Goal: Information Seeking & Learning: Learn about a topic

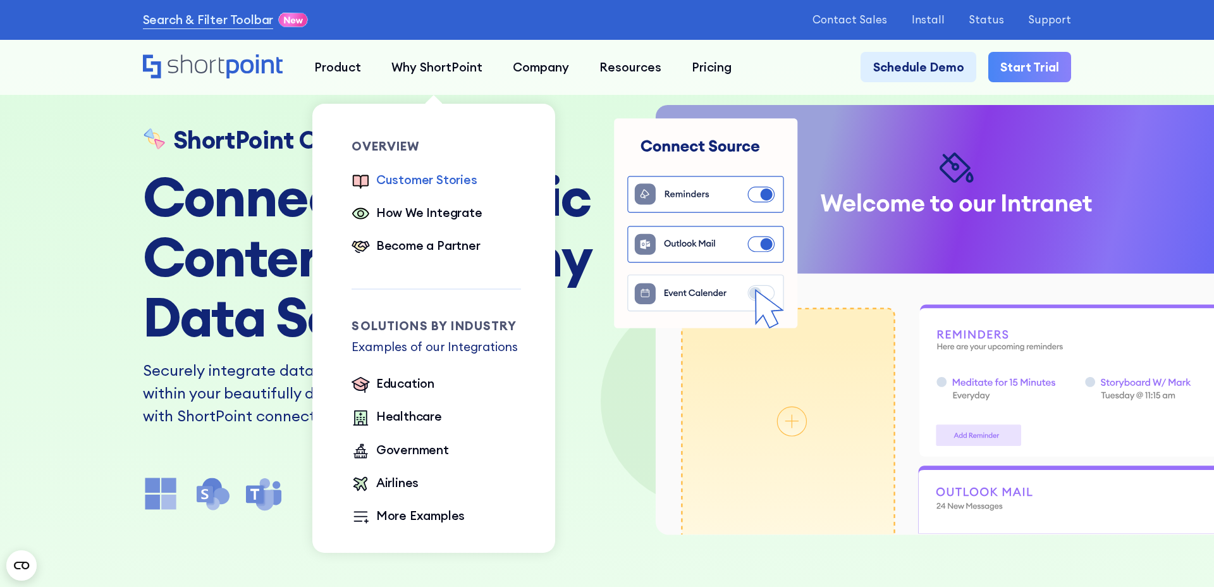
click at [415, 172] on div "Customer Stories" at bounding box center [426, 180] width 101 height 18
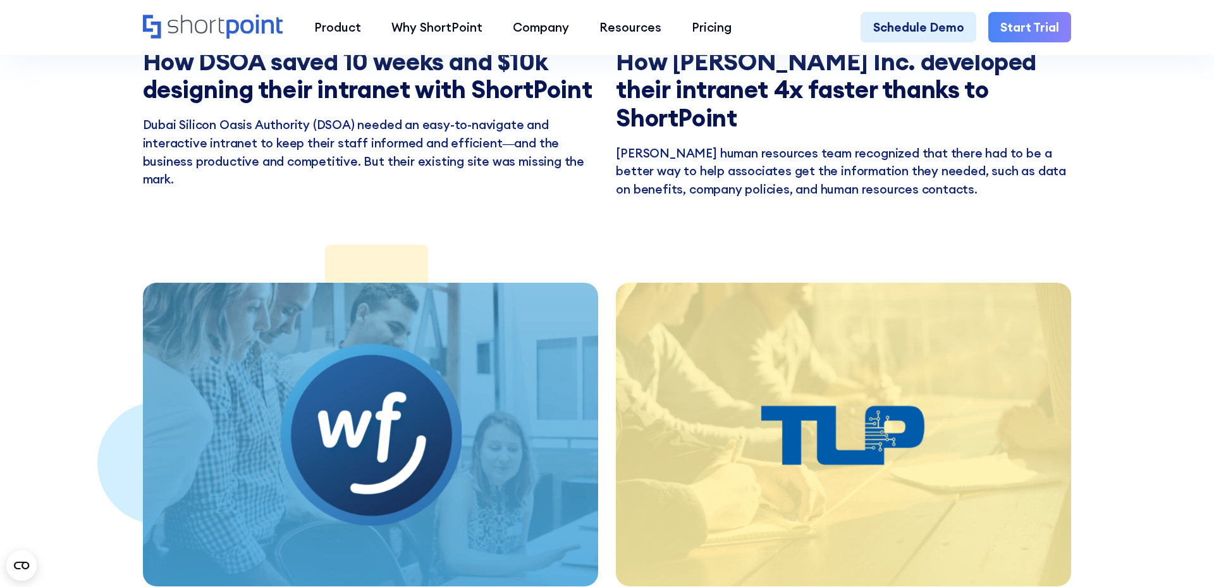
scroll to position [2966, 0]
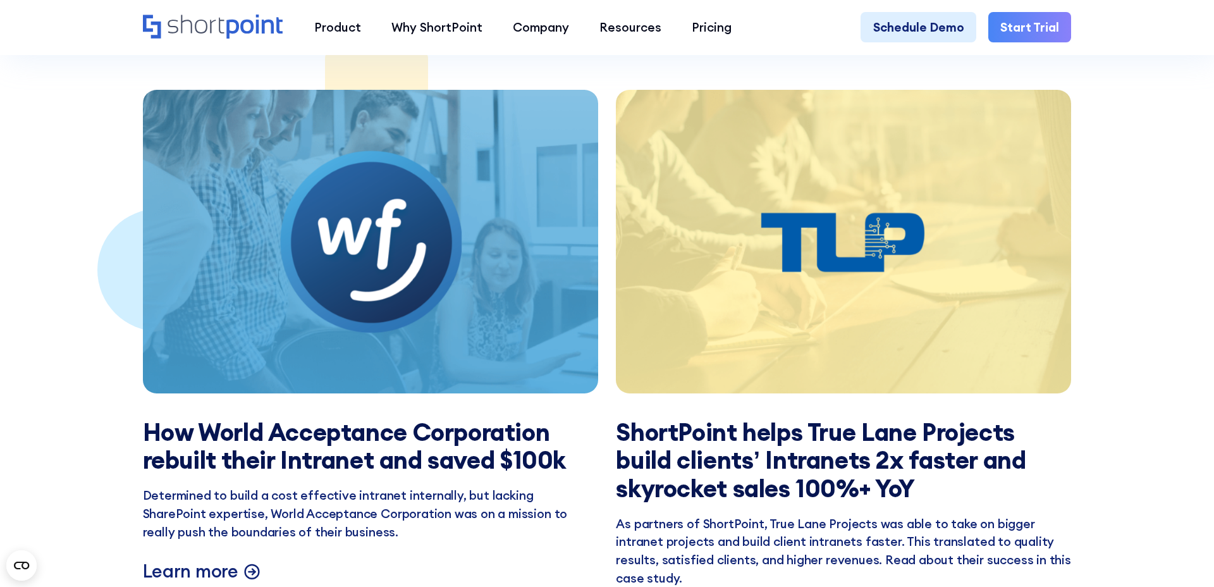
click at [422, 486] on p "Determined to build a cost effective intranet internally, but lacking SharePoin…" at bounding box center [370, 513] width 455 height 54
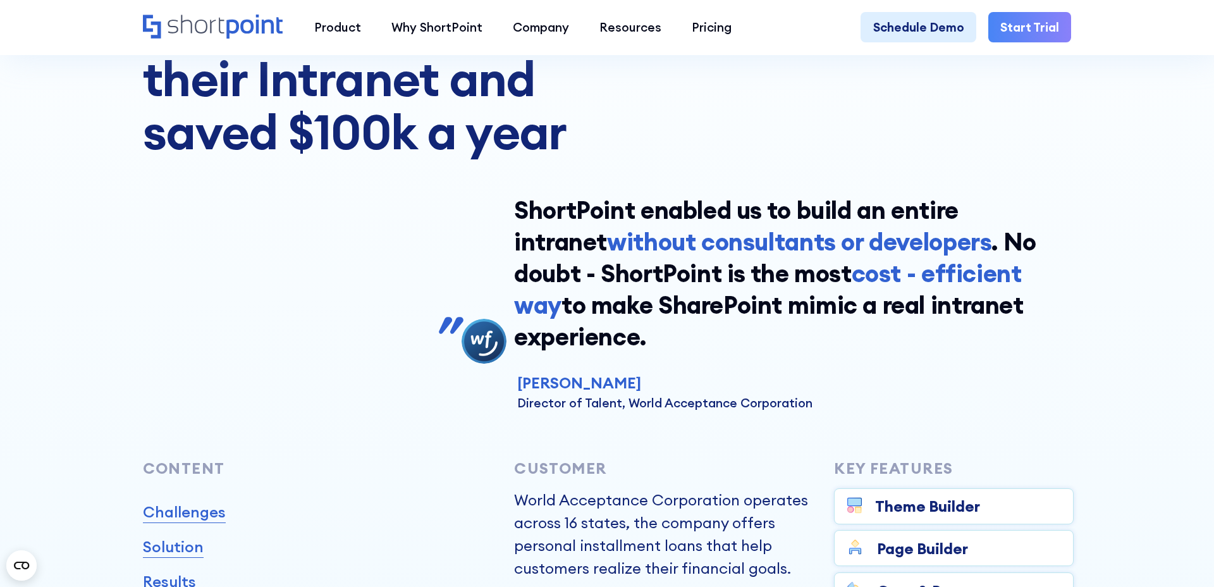
scroll to position [438, 0]
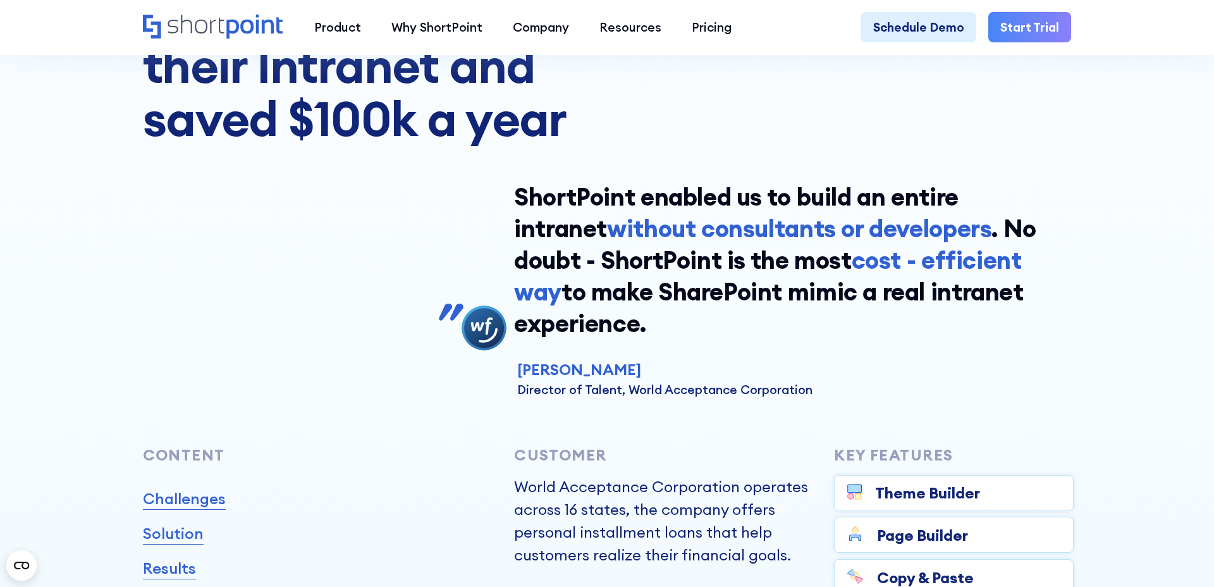
drag, startPoint x: 671, startPoint y: 326, endPoint x: 496, endPoint y: 183, distance: 225.5
click at [496, 183] on div "ShortPoint enabled us to build an entire intranet without consultants or develo…" at bounding box center [607, 289] width 928 height 217
copy div "ShortPoint enabled us to build an entire intranet without consultants or develo…"
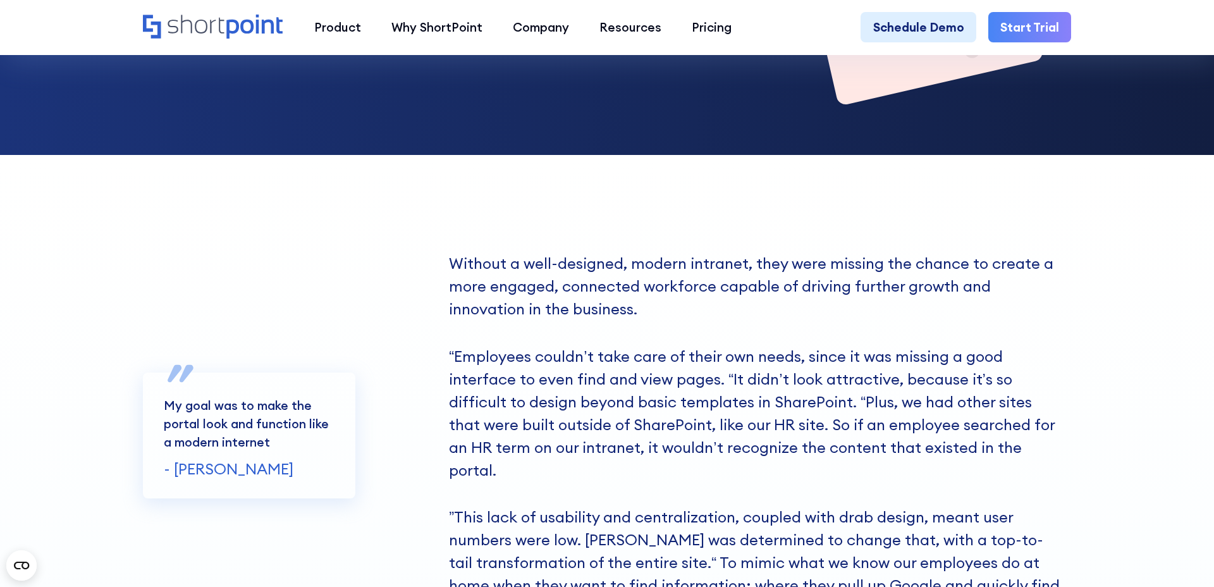
scroll to position [1689, 0]
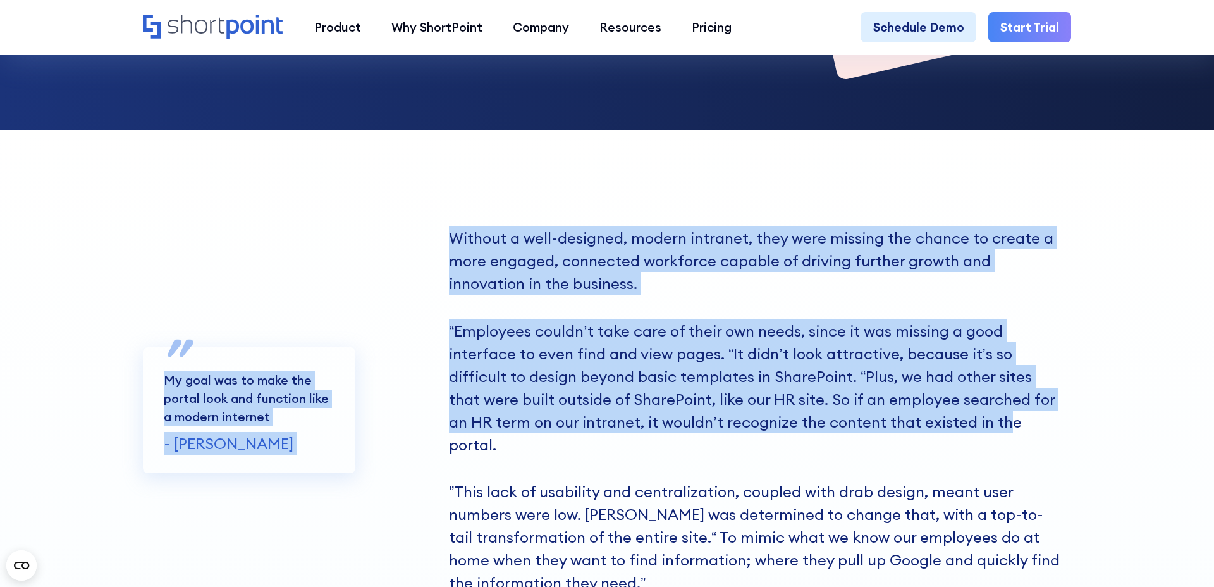
drag, startPoint x: 448, startPoint y: 327, endPoint x: 955, endPoint y: 417, distance: 514.9
click at [955, 418] on div "My goal was to make the portal look and function like a modern internet - Jonat…" at bounding box center [607, 409] width 928 height 367
click at [955, 417] on p "“Employees couldn’t take care of their own needs, since it was missing a good i…" at bounding box center [755, 387] width 612 height 137
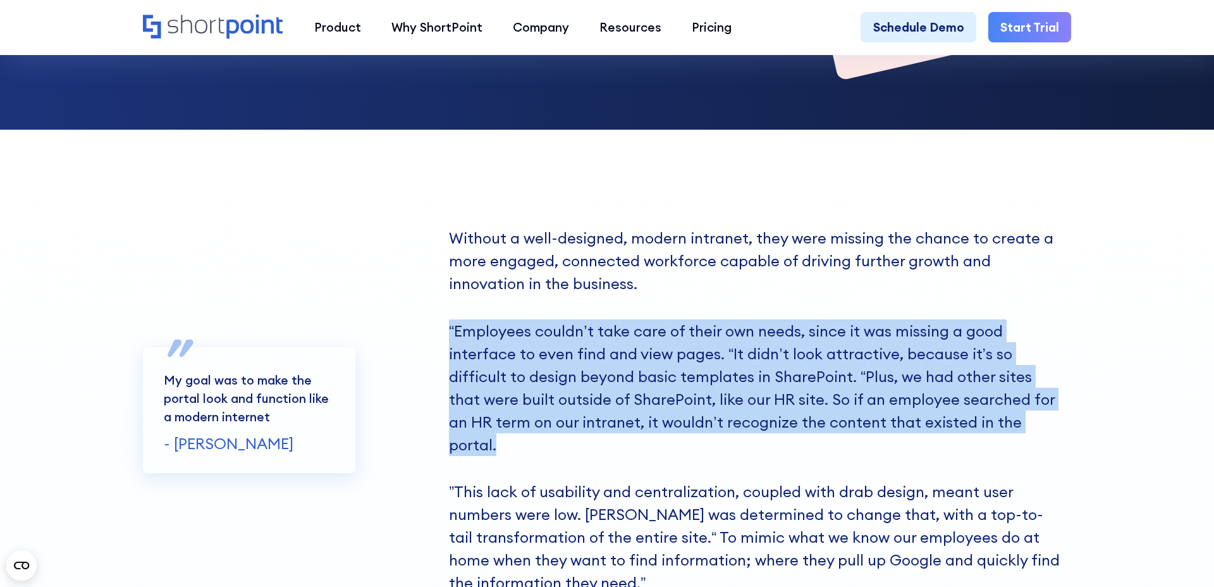
drag, startPoint x: 1035, startPoint y: 422, endPoint x: 451, endPoint y: 328, distance: 590.9
click at [451, 328] on p "“Employees couldn’t take care of their own needs, since it was missing a good i…" at bounding box center [755, 387] width 612 height 137
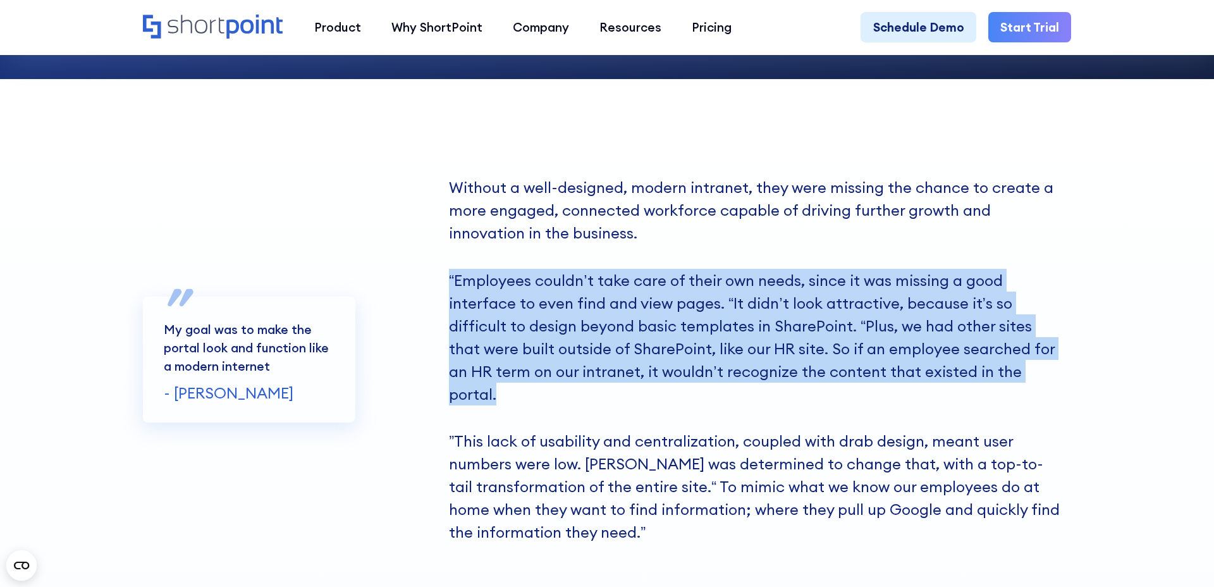
scroll to position [1742, 0]
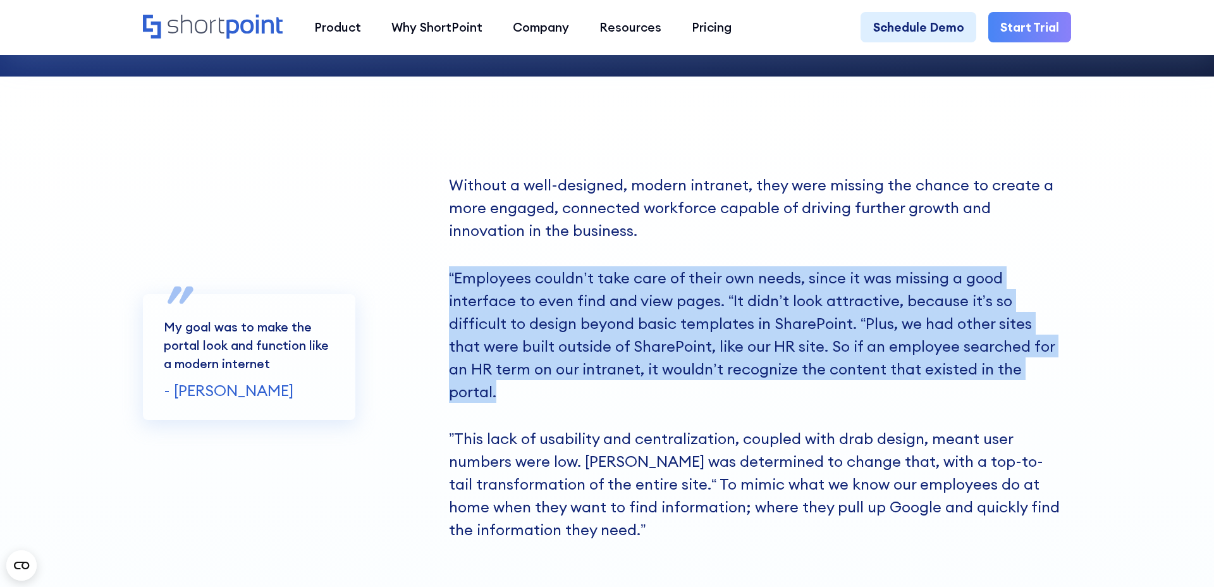
copy p "“Employees couldn’t take care of their own needs, since it was missing a good i…"
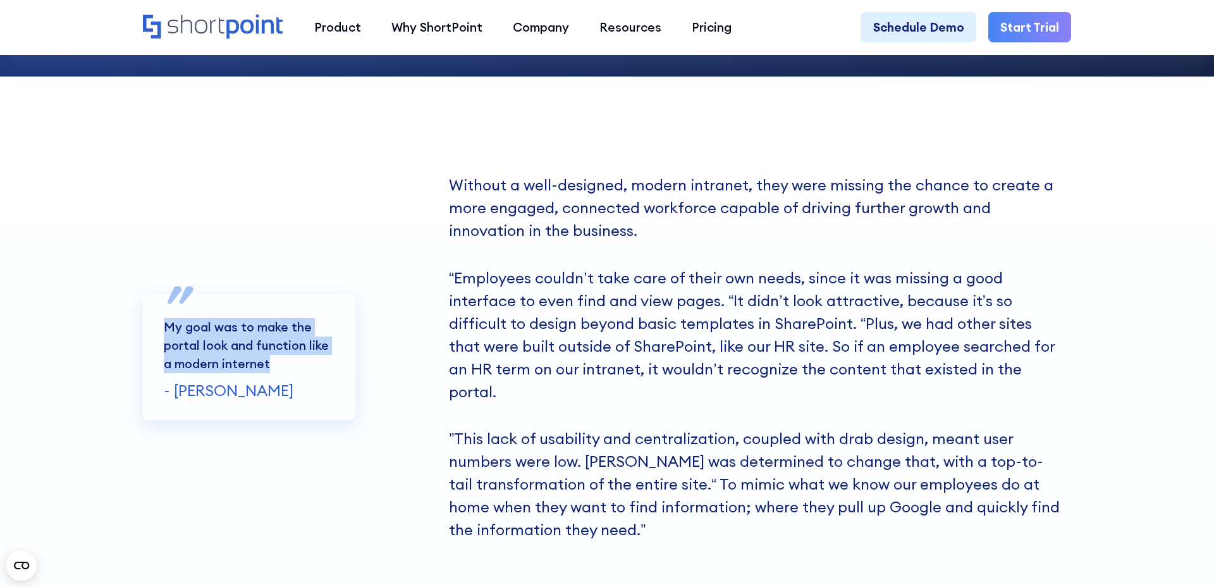
drag, startPoint x: 291, startPoint y: 351, endPoint x: 169, endPoint y: 322, distance: 126.0
click at [168, 320] on p "My goal was to make the portal look and function like a modern internet" at bounding box center [249, 345] width 170 height 54
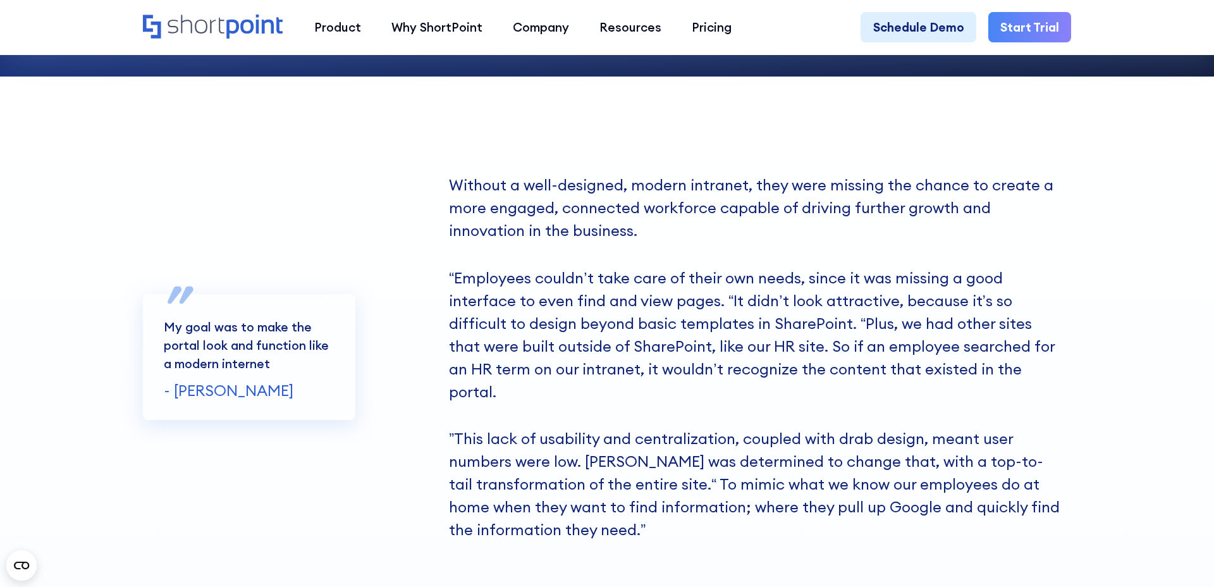
click at [660, 435] on p "”This lack of usability and centralization, coupled with drab design, meant use…" at bounding box center [755, 484] width 612 height 114
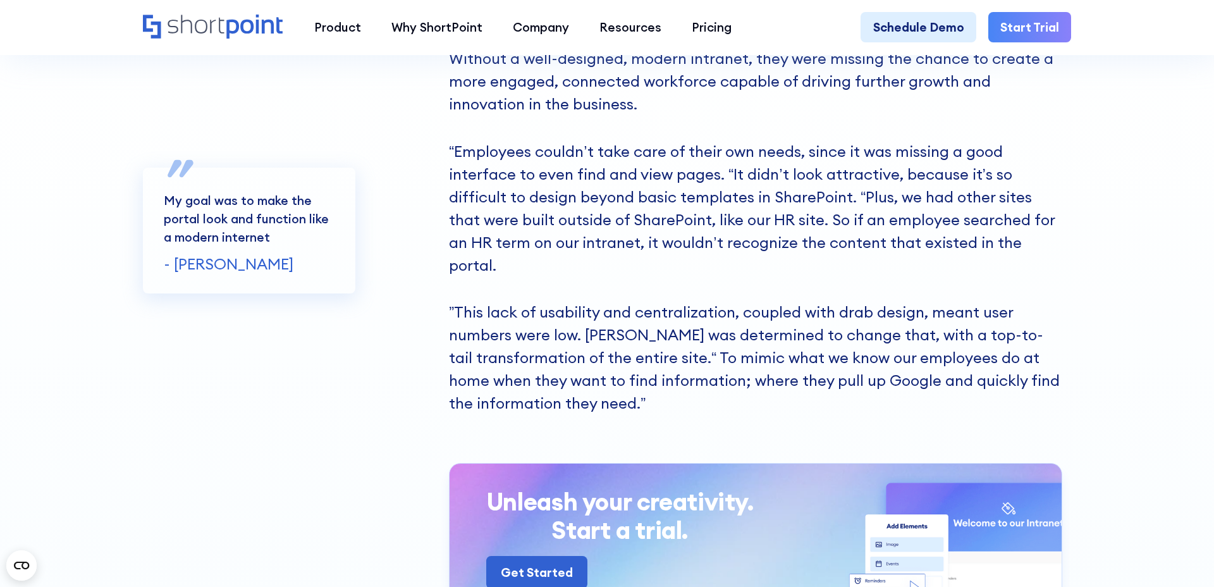
scroll to position [1869, 0]
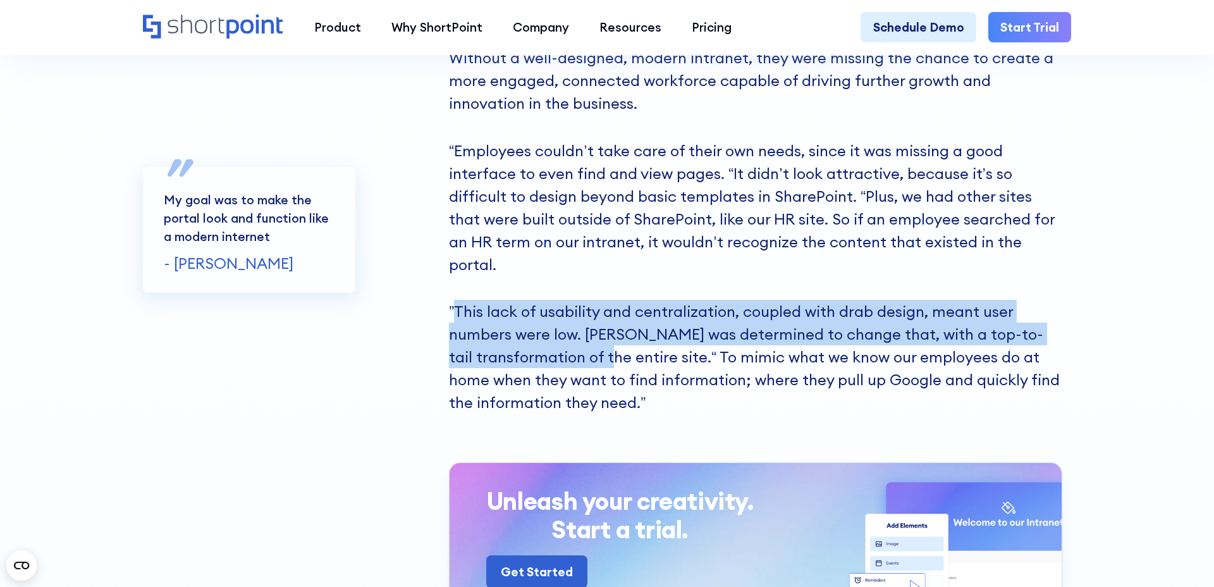
drag, startPoint x: 454, startPoint y: 290, endPoint x: 619, endPoint y: 324, distance: 167.7
click at [619, 324] on p "”This lack of usability and centralization, coupled with drab design, meant use…" at bounding box center [755, 357] width 612 height 114
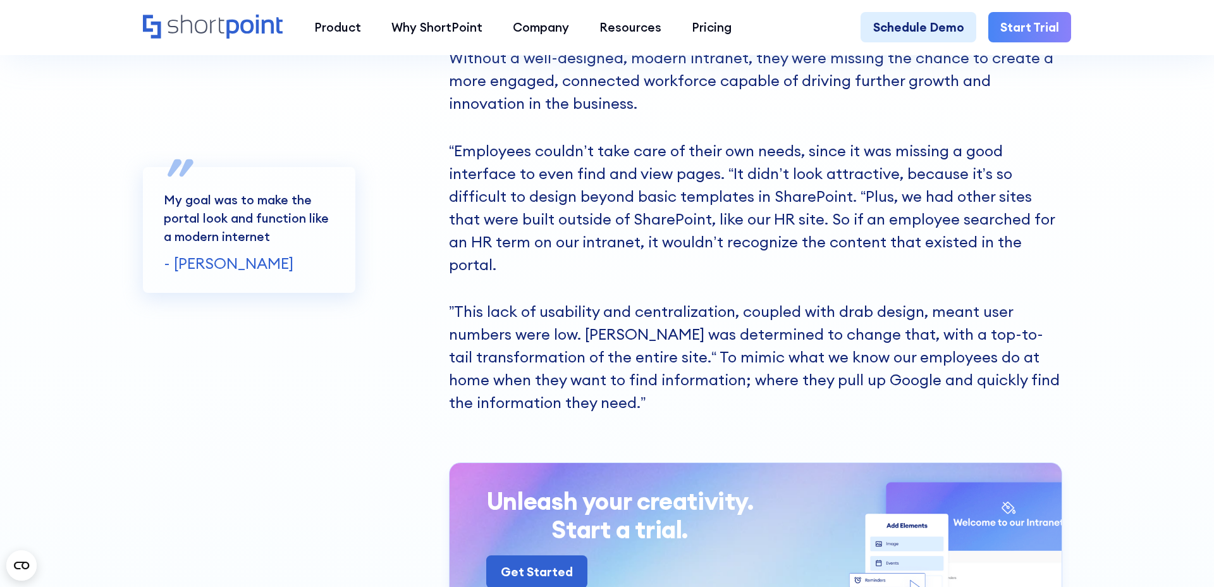
click at [485, 269] on div "Without a well-designed, modern intranet, they were missing the chance to creat…" at bounding box center [755, 229] width 612 height 367
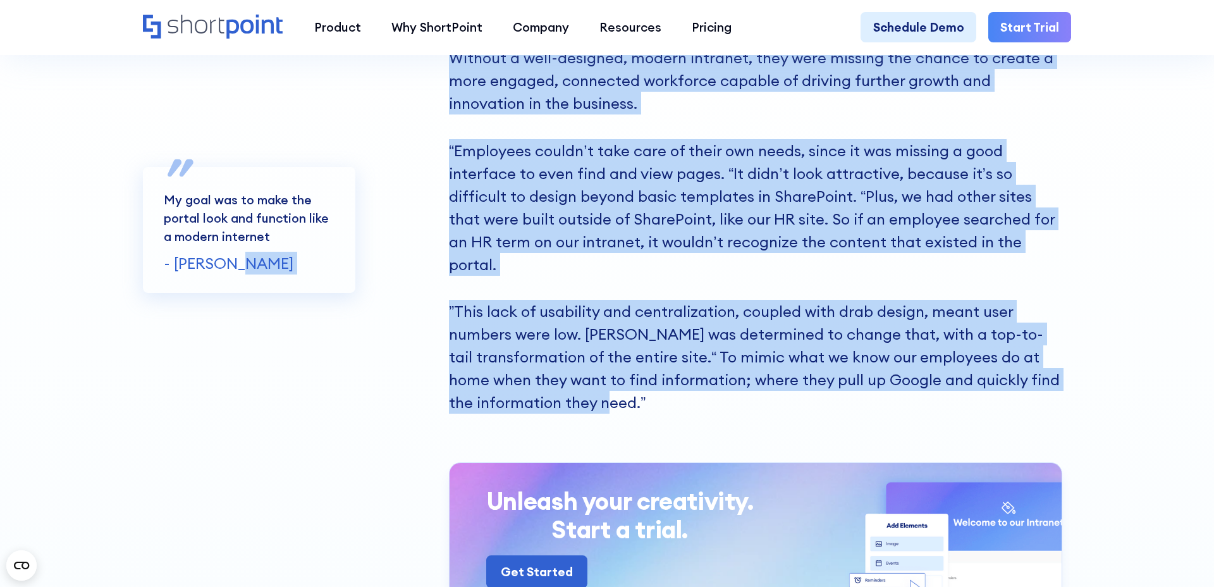
drag, startPoint x: 445, startPoint y: 276, endPoint x: 724, endPoint y: 386, distance: 299.6
click at [724, 386] on div "My goal was to make the portal look and function like a modern internet - Jonat…" at bounding box center [607, 229] width 928 height 367
click at [724, 386] on p "”This lack of usability and centralization, coupled with drab design, meant use…" at bounding box center [755, 357] width 612 height 114
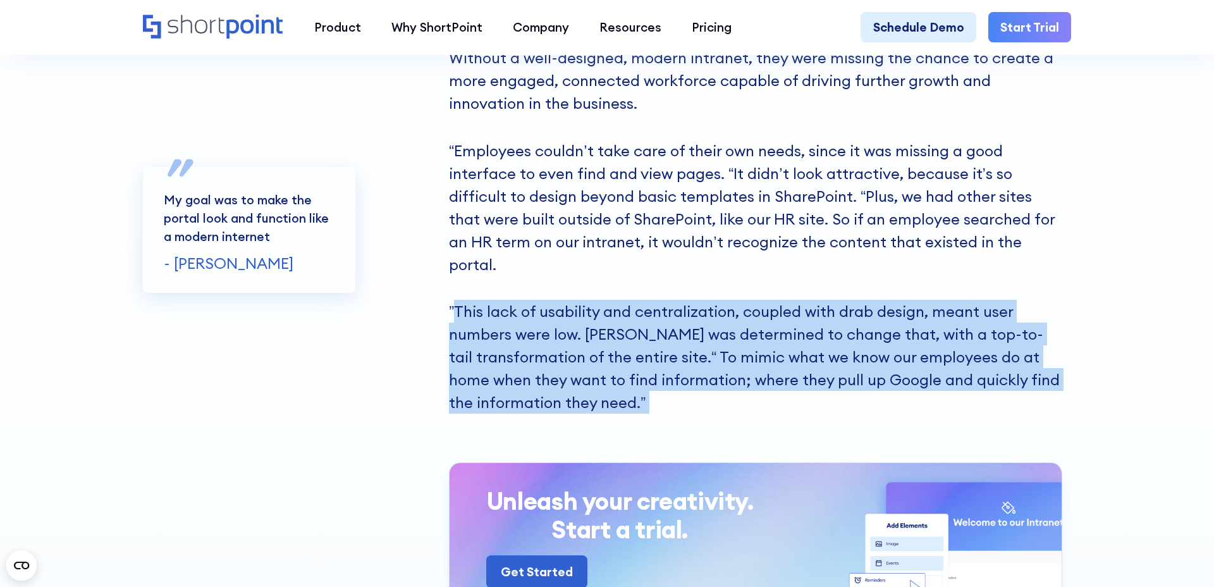
drag, startPoint x: 724, startPoint y: 386, endPoint x: 452, endPoint y: 289, distance: 288.3
click at [452, 300] on p "”This lack of usability and centralization, coupled with drab design, meant use…" at bounding box center [755, 357] width 612 height 114
drag, startPoint x: 450, startPoint y: 286, endPoint x: 700, endPoint y: 395, distance: 272.3
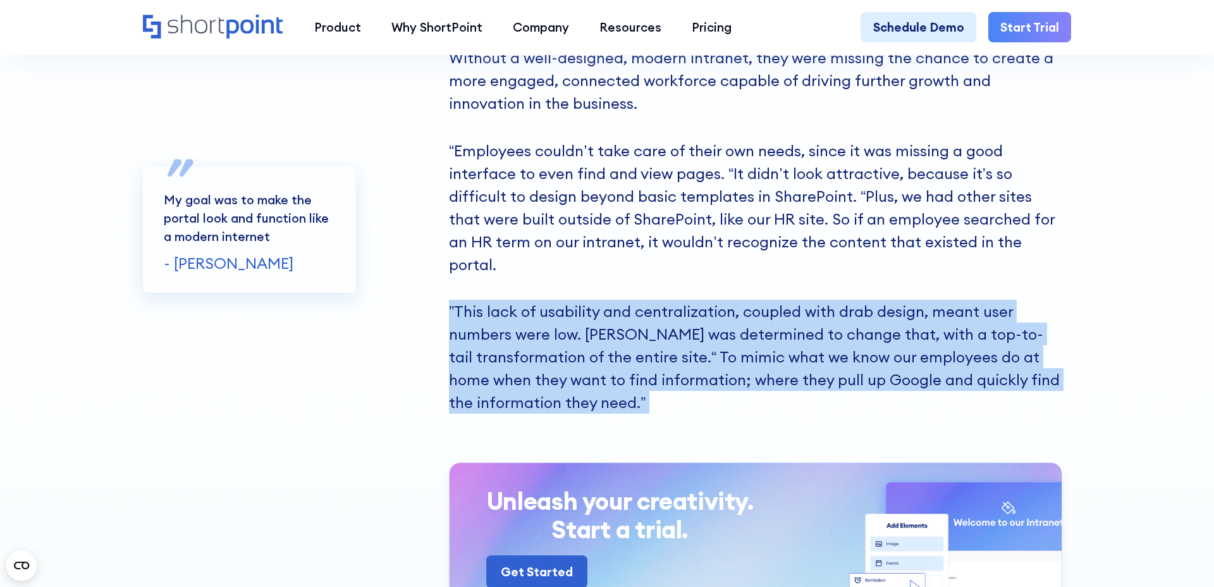
copy div "”This lack of usability and centralization, coupled with drab design, meant use…"
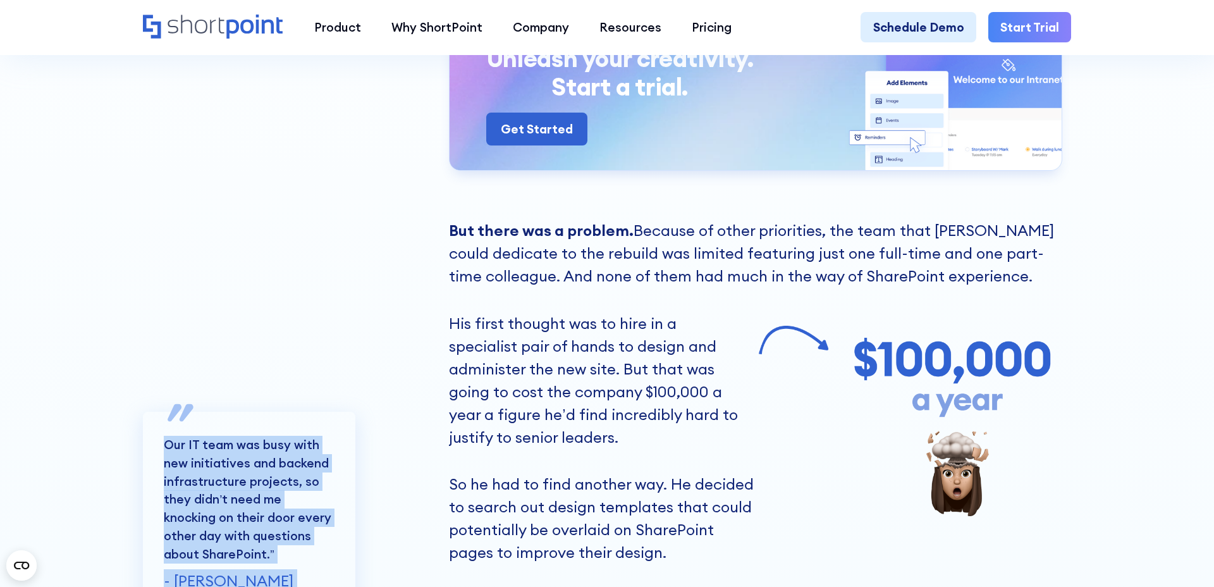
scroll to position [2311, 0]
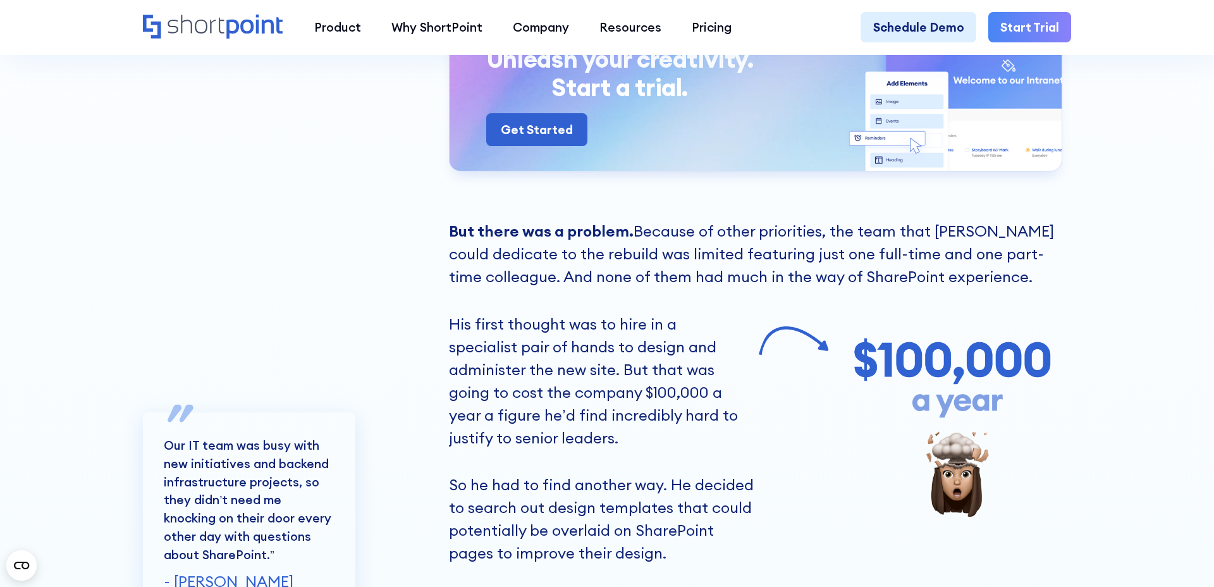
click at [573, 412] on p "His first thought was to hire in a specialist pair of hands to design and admin…" at bounding box center [602, 380] width 307 height 137
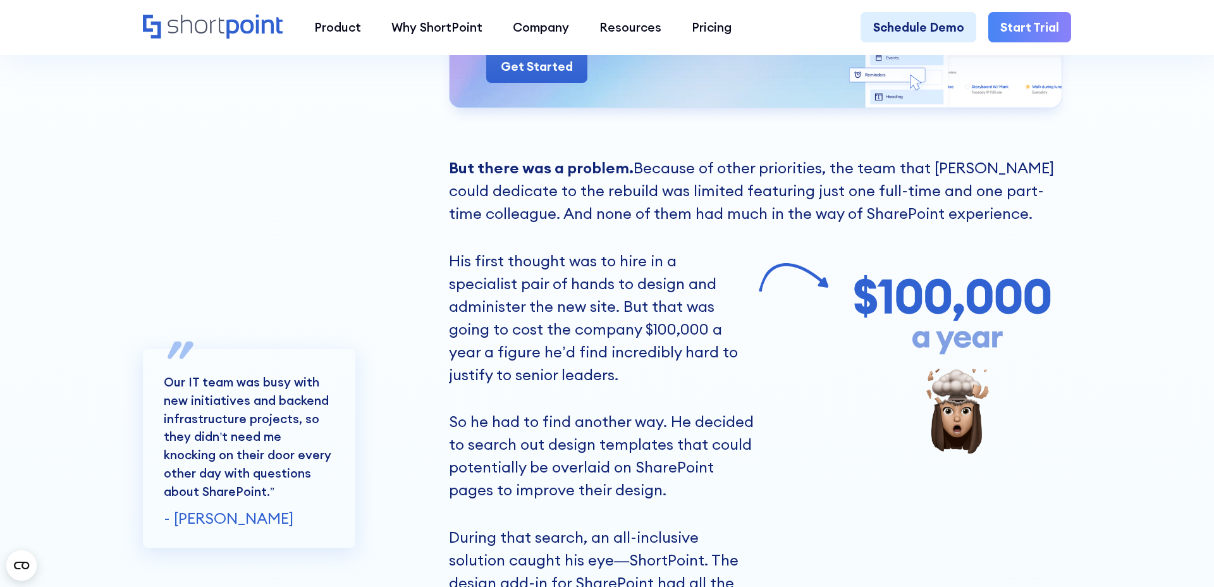
scroll to position [2375, 0]
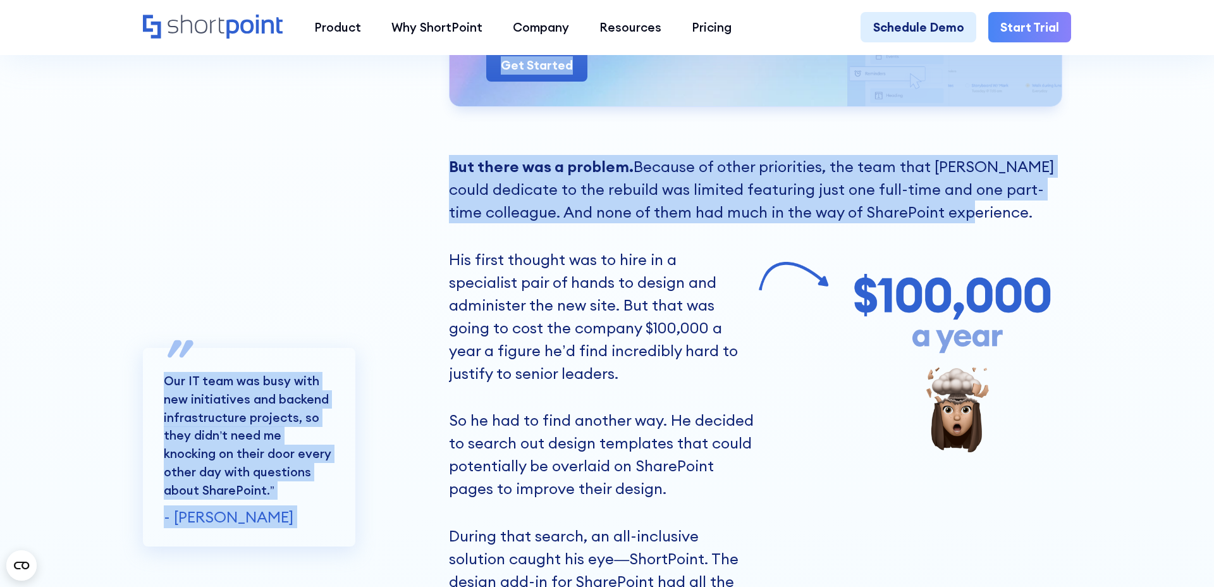
drag, startPoint x: 441, startPoint y: 137, endPoint x: 966, endPoint y: 193, distance: 528.9
click at [966, 193] on div "Our IT team was busy with new initiatives and backend infrastructure projects, …" at bounding box center [607, 447] width 928 height 982
click at [966, 193] on p "But there was a problem. Because of other priorities, the team that Jonathan co…" at bounding box center [755, 189] width 612 height 68
drag, startPoint x: 1003, startPoint y: 191, endPoint x: 448, endPoint y: 145, distance: 556.8
click at [447, 144] on div "Our IT team was busy with new initiatives and backend infrastructure projects, …" at bounding box center [607, 447] width 928 height 982
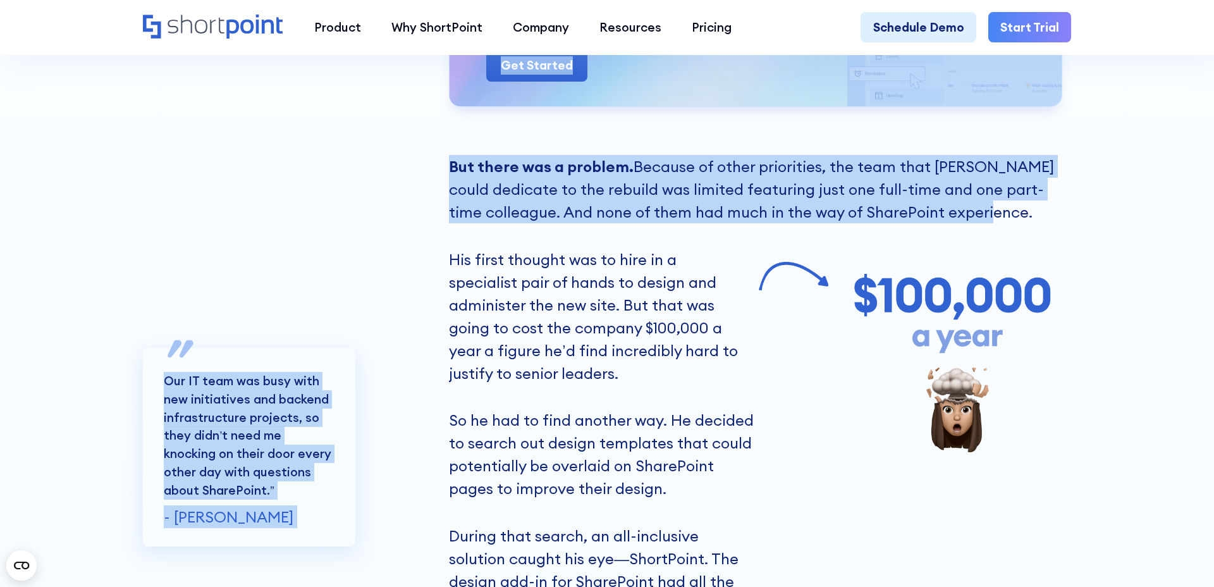
click at [448, 145] on div "Our IT team was busy with new initiatives and backend infrastructure projects, …" at bounding box center [296, 447] width 307 height 982
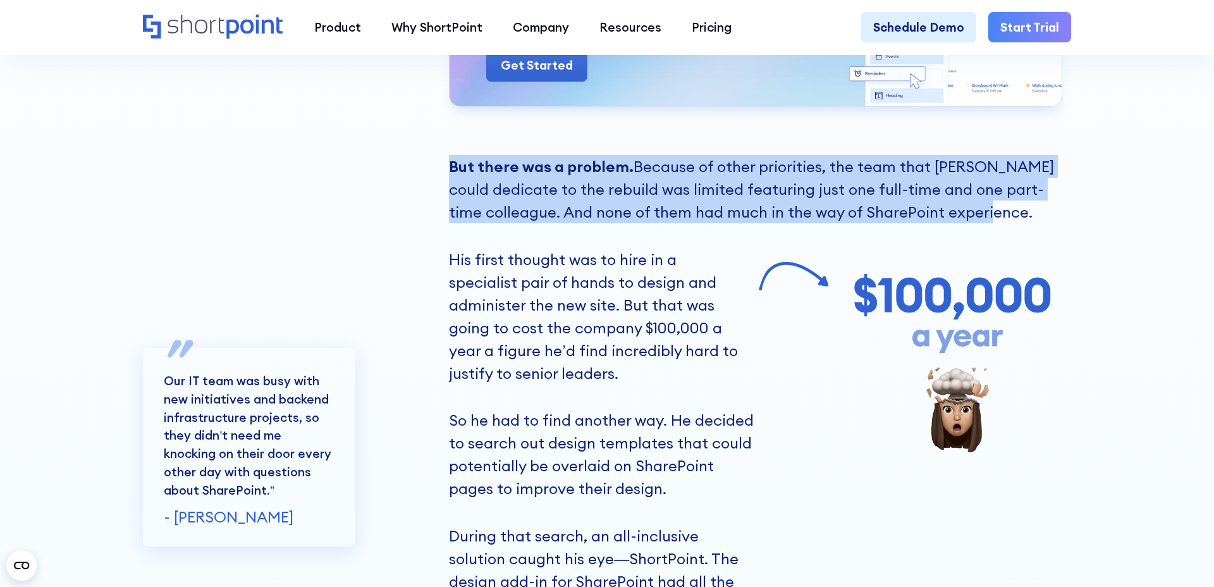
drag, startPoint x: 461, startPoint y: 142, endPoint x: 1001, endPoint y: 187, distance: 541.6
click at [1001, 187] on p "But there was a problem. Because of other priorities, the team that Jonathan co…" at bounding box center [755, 189] width 612 height 68
copy p "But there was a problem. Because of other priorities, the team that Jonathan co…"
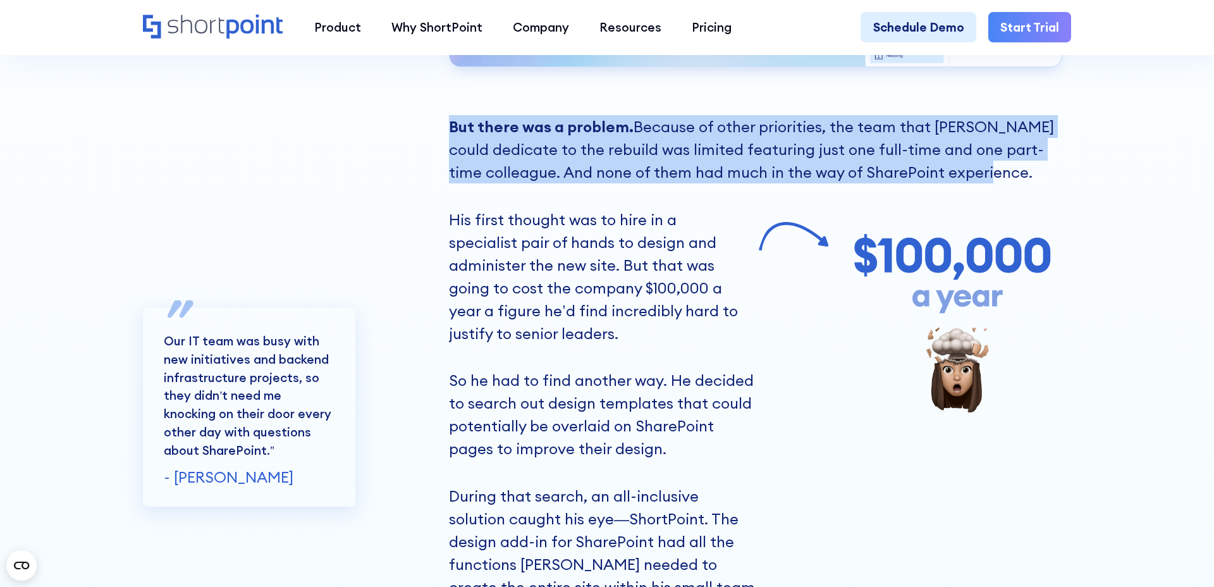
scroll to position [2433, 0]
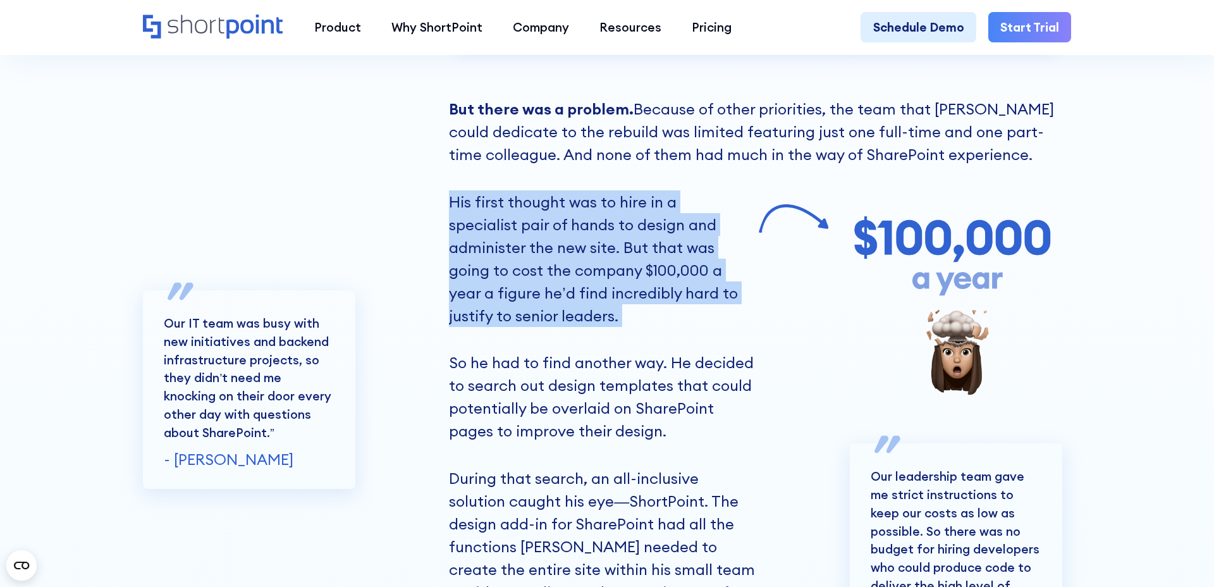
drag, startPoint x: 450, startPoint y: 178, endPoint x: 568, endPoint y: 307, distance: 174.5
click at [568, 307] on div "His first thought was to hire in a specialist pair of hands to design and admin…" at bounding box center [602, 465] width 307 height 551
copy p "His first thought was to hire in a specialist pair of hands to design and admin…"
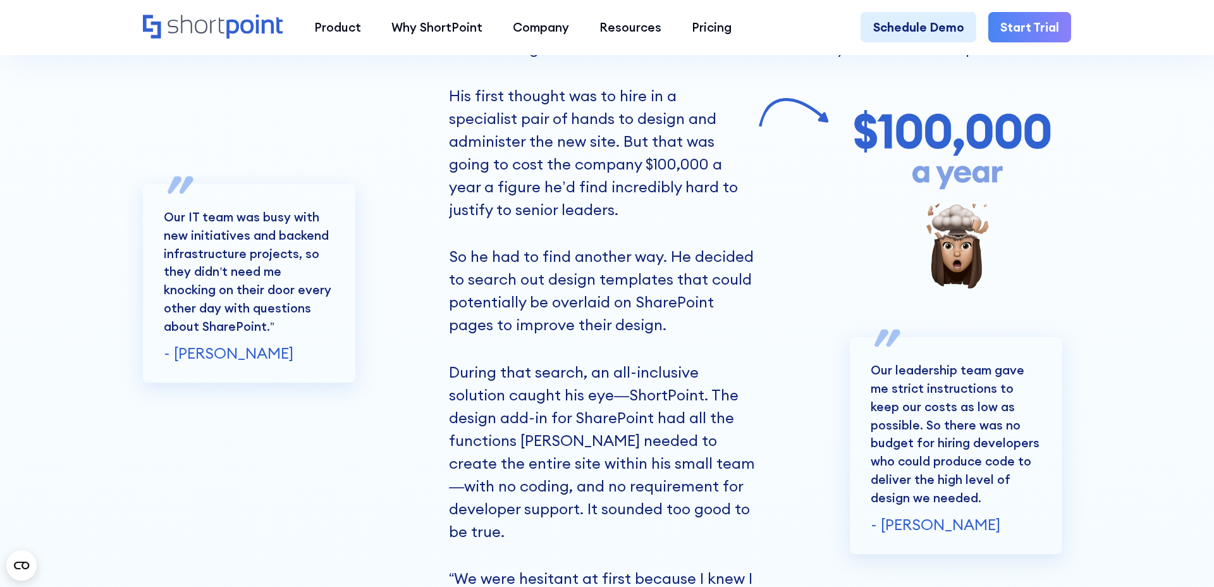
click at [670, 466] on p "During that search, an all-inclusive solution caught his eye—ShortPoint. The de…" at bounding box center [602, 451] width 307 height 182
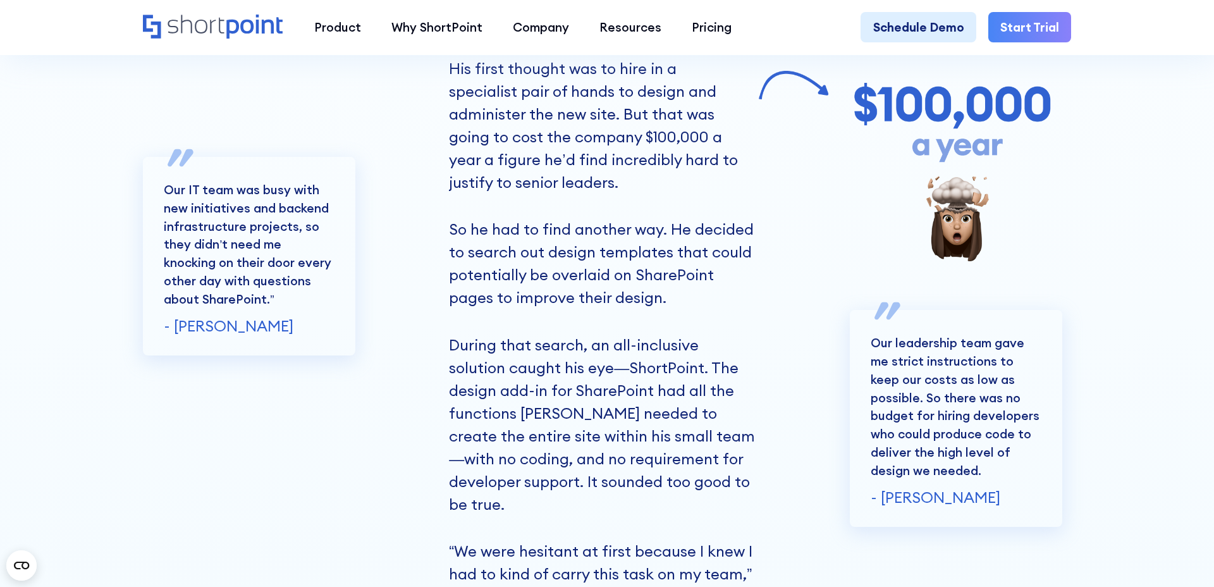
scroll to position [2570, 0]
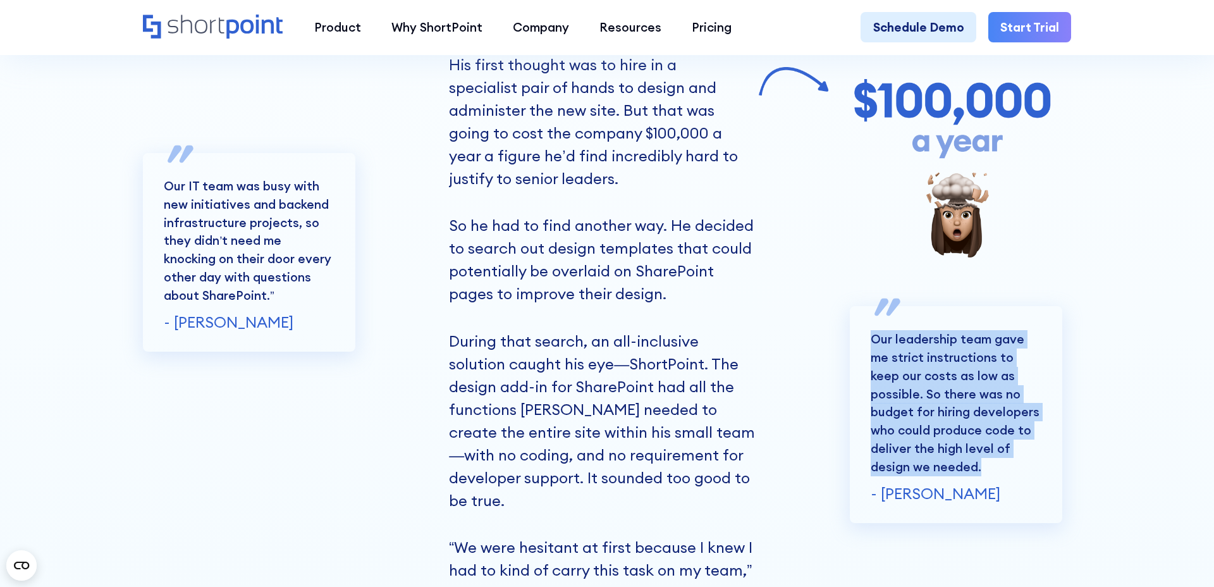
drag, startPoint x: 872, startPoint y: 315, endPoint x: 952, endPoint y: 441, distance: 150.1
click at [952, 441] on p "Our leadership team gave me strict instructions to keep our costs as low as pos…" at bounding box center [955, 402] width 170 height 145
copy p "Our leadership team gave me strict instructions to keep our costs as low as pos…"
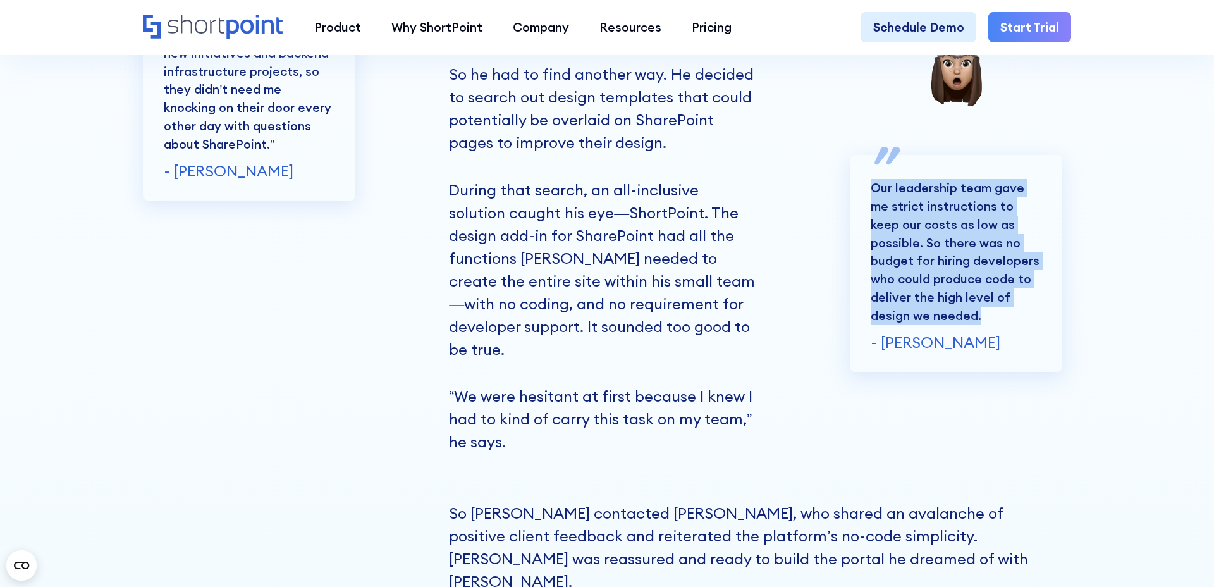
scroll to position [2691, 0]
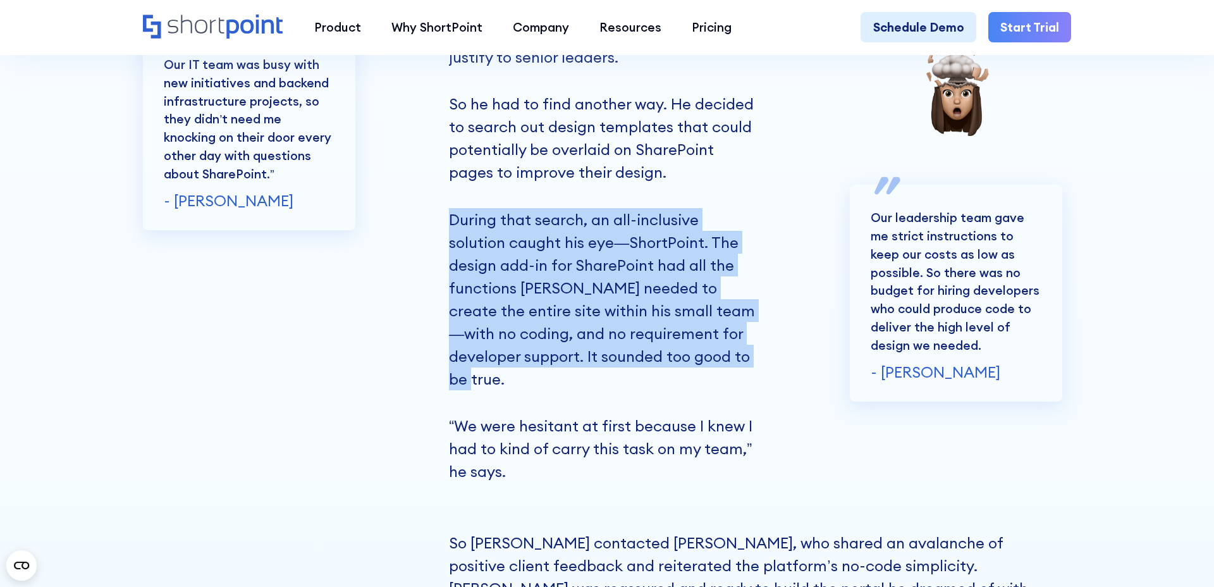
drag, startPoint x: 450, startPoint y: 200, endPoint x: 736, endPoint y: 336, distance: 316.9
click at [736, 336] on p "During that search, an all-inclusive solution caught his eye—ShortPoint. The de…" at bounding box center [602, 299] width 307 height 182
copy p "During that search, an all-inclusive solution caught his eye—ShortPoint. The de…"
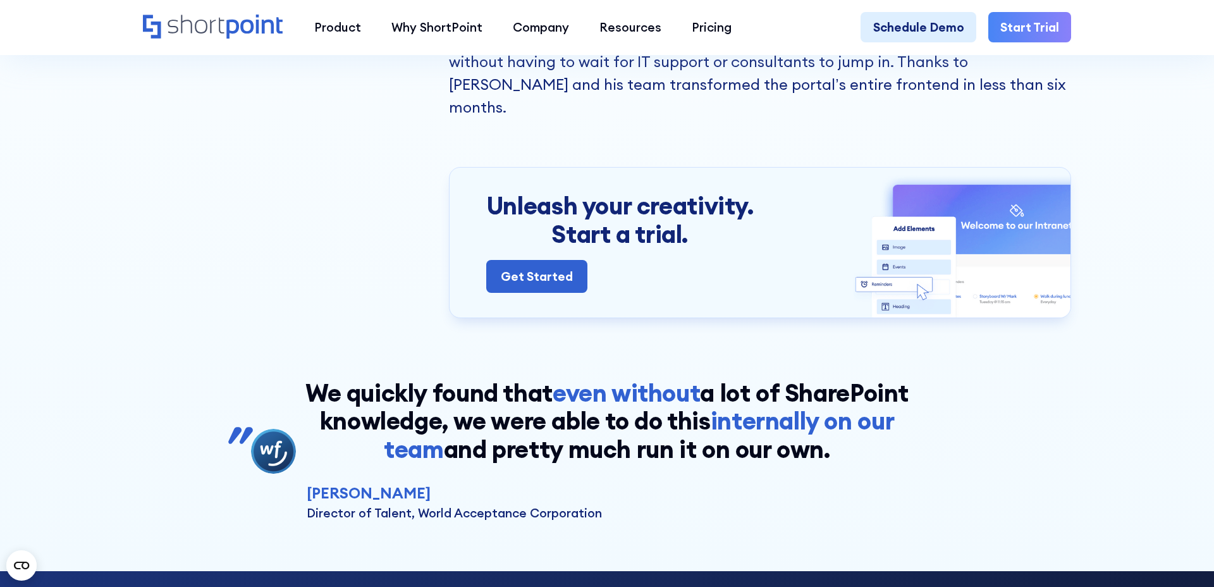
scroll to position [4791, 0]
drag, startPoint x: 361, startPoint y: 286, endPoint x: 753, endPoint y: 386, distance: 404.8
click at [753, 386] on p "We quickly found that even without a lot of SharePoint knowledge, we were able …" at bounding box center [606, 420] width 607 height 85
copy p "We quickly found that even without a lot of SharePoint knowledge, we were able …"
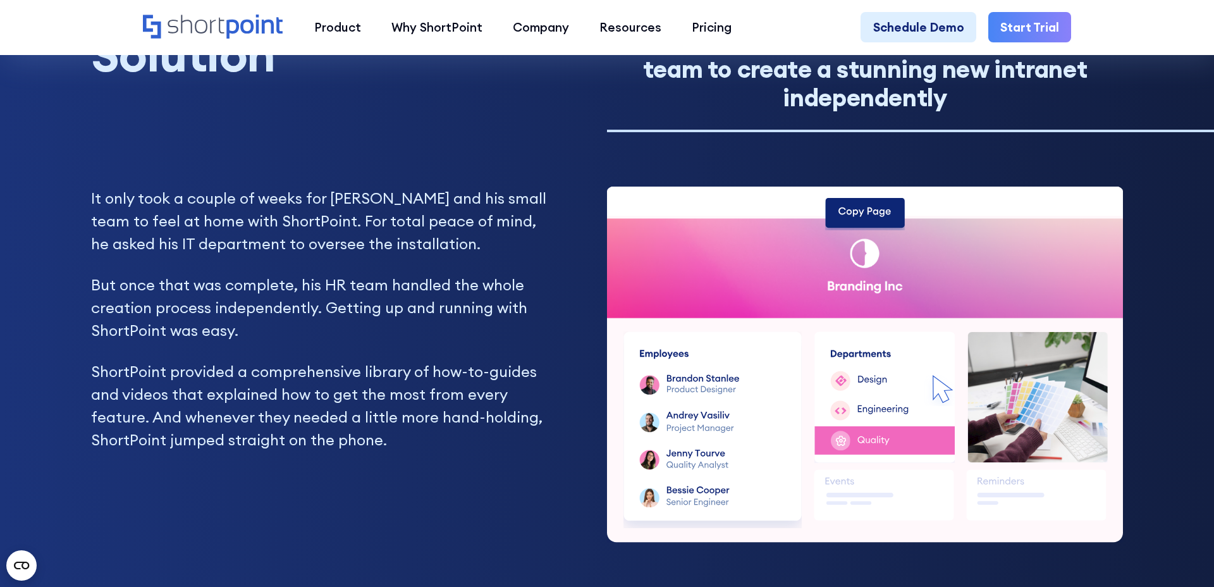
scroll to position [3581, 0]
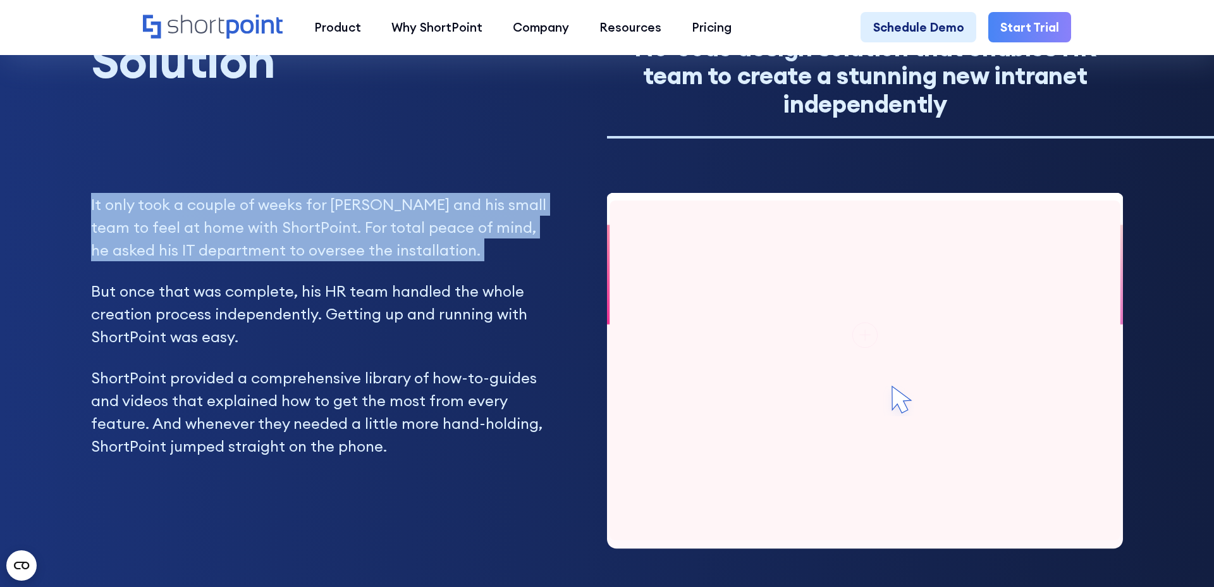
drag, startPoint x: 90, startPoint y: 138, endPoint x: 541, endPoint y: 191, distance: 453.7
click at [541, 193] on div "It only took a couple of weeks for Jonathan and his small team to feel at home …" at bounding box center [318, 372] width 455 height 358
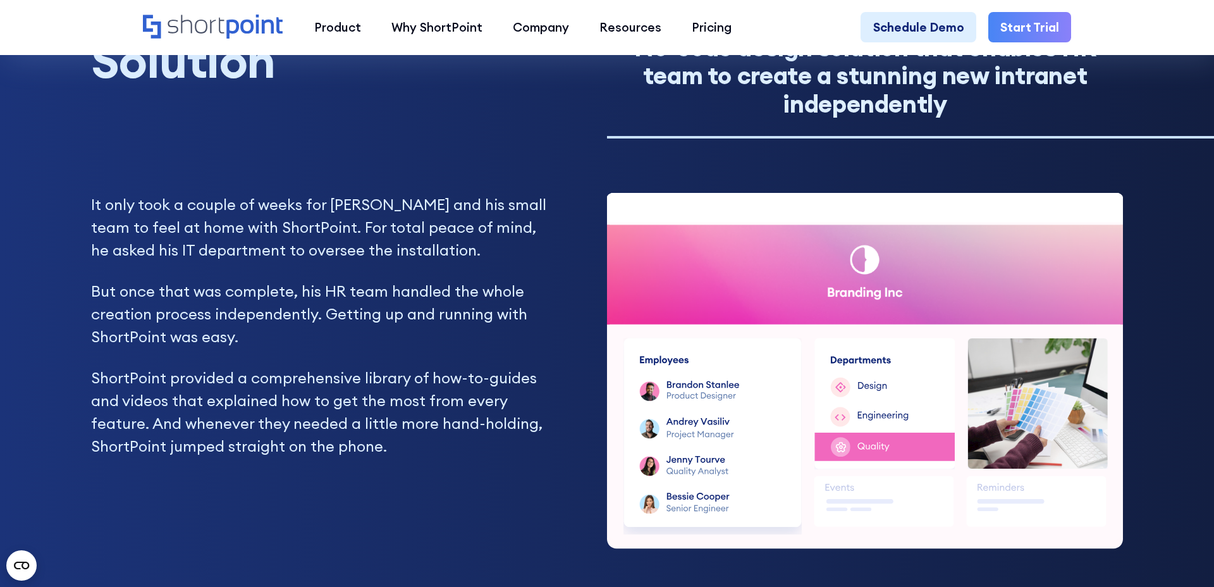
click at [269, 279] on p "But once that was complete, his HR team handled the whole creation process inde…" at bounding box center [318, 313] width 455 height 68
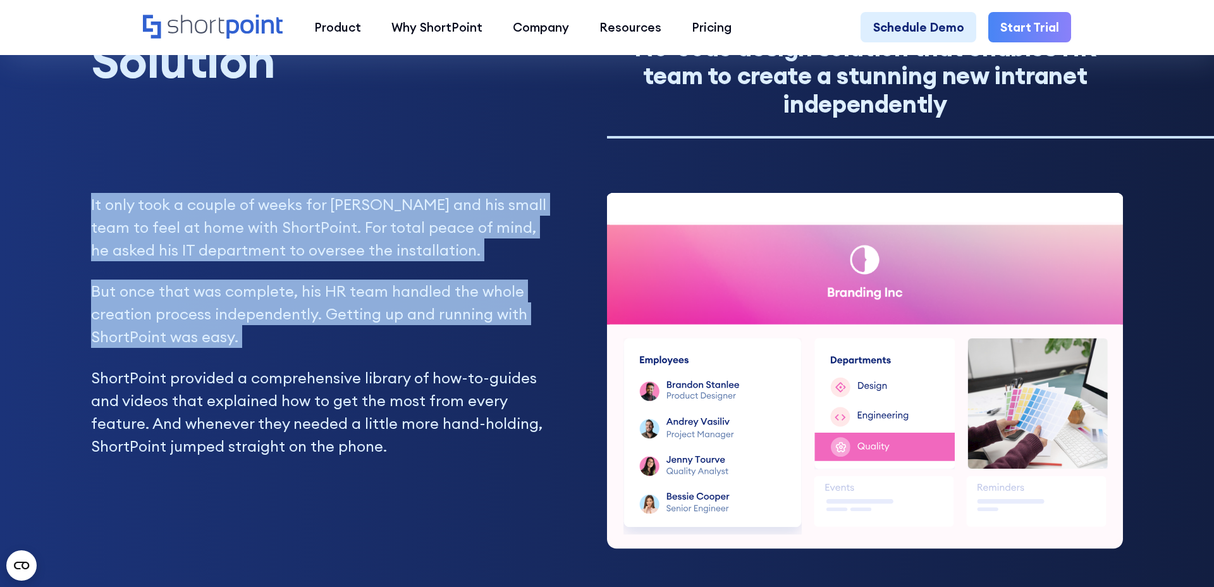
drag, startPoint x: 269, startPoint y: 269, endPoint x: 73, endPoint y: 140, distance: 233.7
click at [73, 140] on div "Solution No-code design solution that enables HR team to create a stunning new …" at bounding box center [607, 292] width 1214 height 615
copy div "It only took a couple of weeks for Jonathan and his small team to feel at home …"
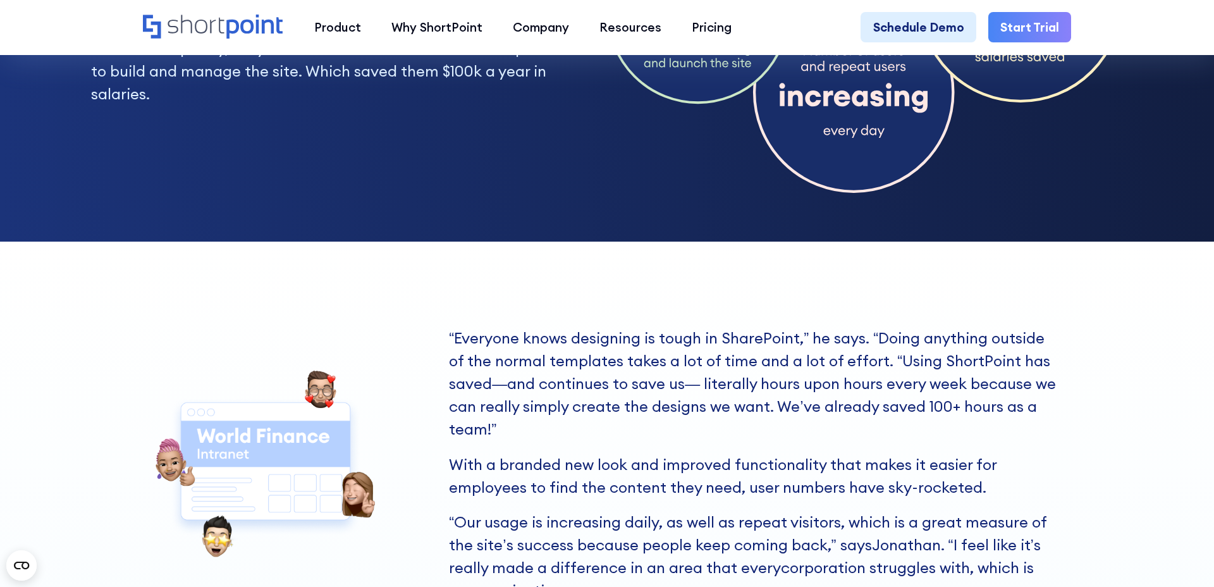
scroll to position [5680, 0]
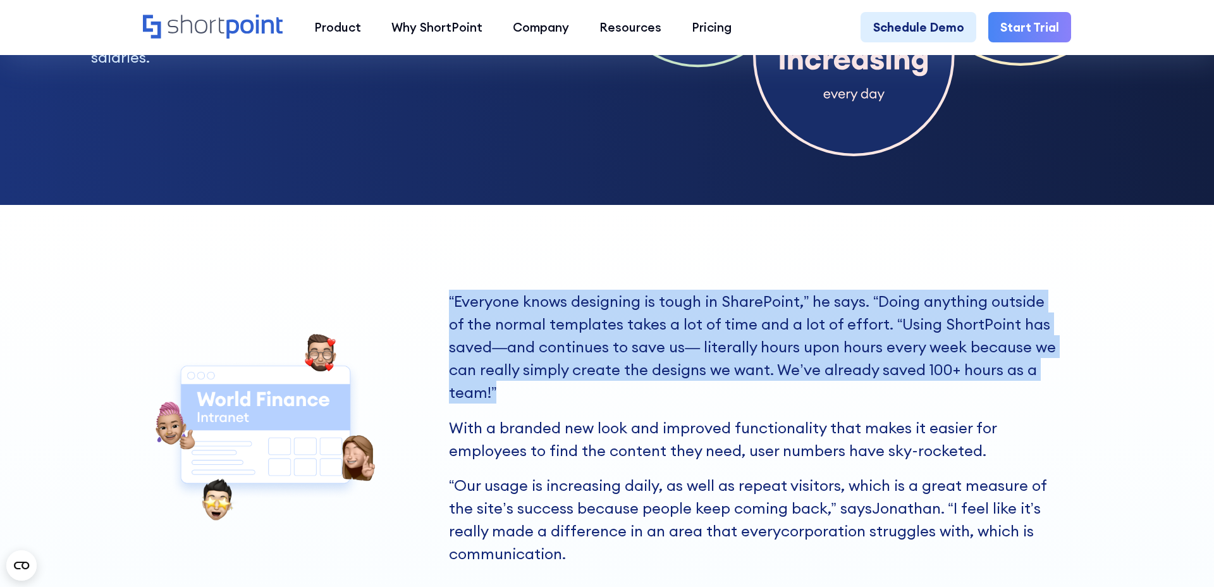
drag, startPoint x: 435, startPoint y: 234, endPoint x: 693, endPoint y: 322, distance: 272.2
click at [693, 322] on div "“Everyone knows designing is tough in SharePoint,” he says. “Doing anything out…" at bounding box center [607, 426] width 928 height 274
copy p "“Everyone knows designing is tough in SharePoint,” he says. “Doing anything out…"
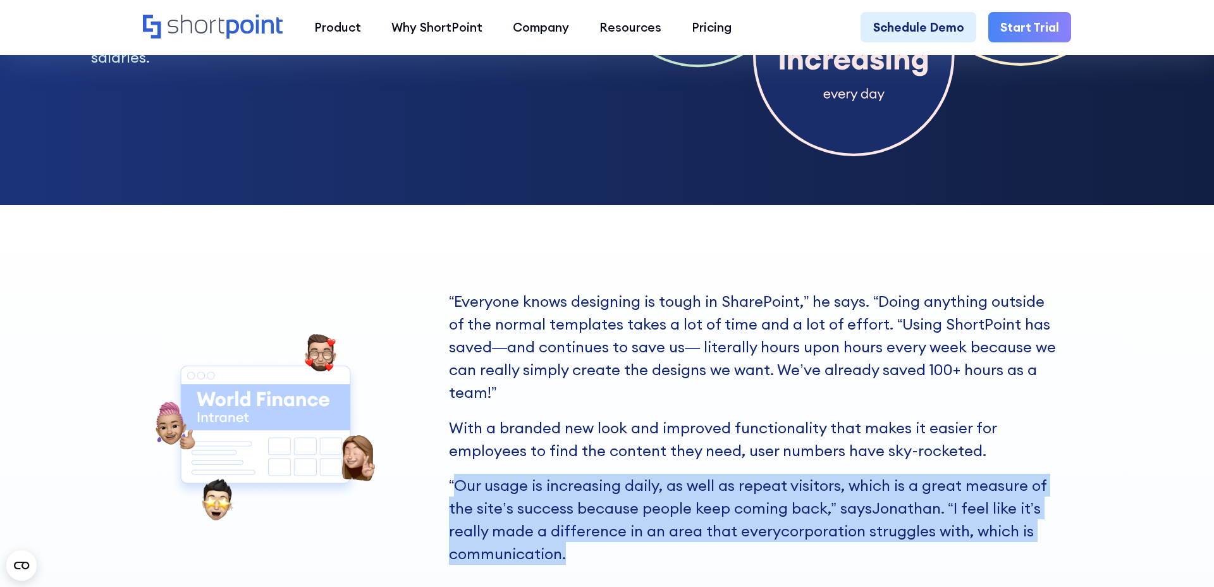
drag, startPoint x: 451, startPoint y: 418, endPoint x: 655, endPoint y: 487, distance: 215.1
click at [655, 487] on p "“Our usage is increasing daily, as well as repeat visitors, which is a great me…" at bounding box center [755, 518] width 612 height 91
drag, startPoint x: 655, startPoint y: 486, endPoint x: 442, endPoint y: 427, distance: 220.4
click at [442, 427] on div "“Everyone knows designing is tough in SharePoint,” he says. “Doing anything out…" at bounding box center [607, 426] width 928 height 274
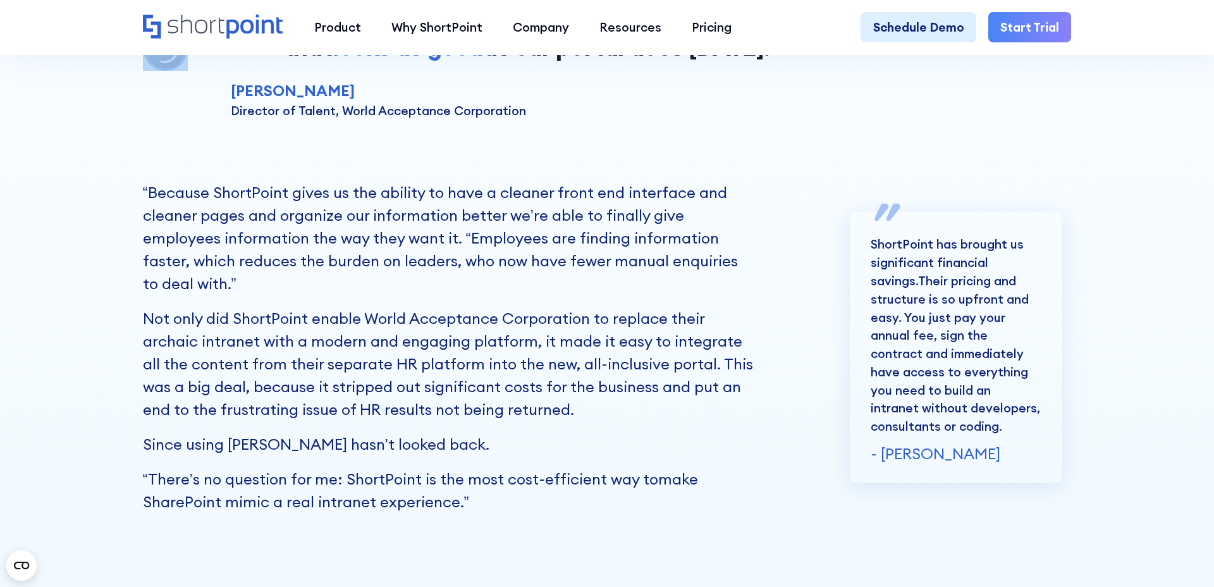
scroll to position [6329, 0]
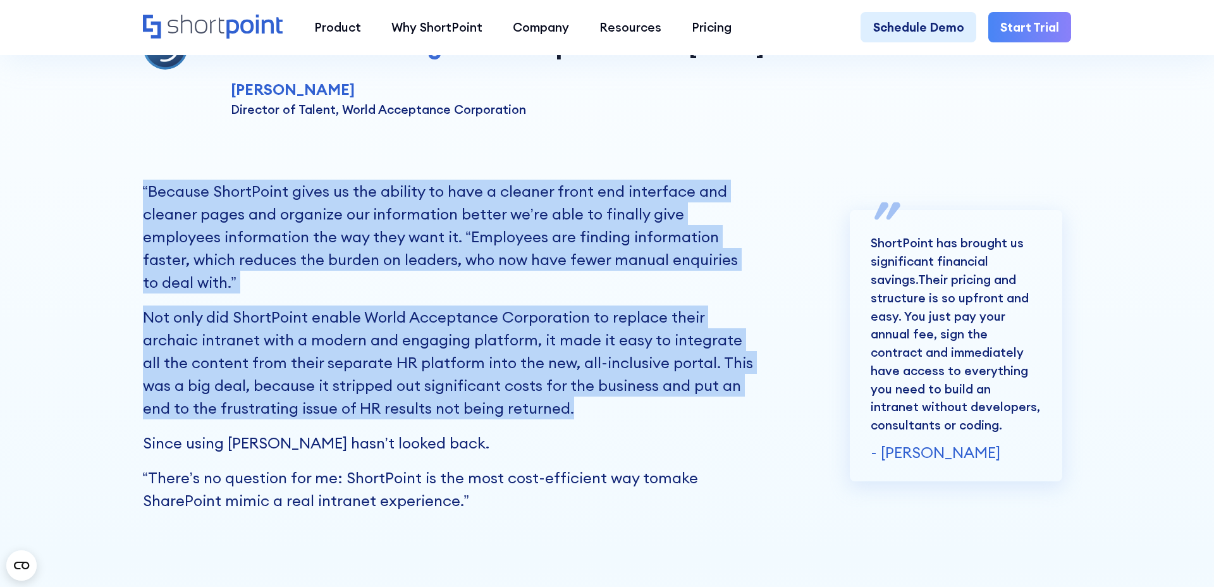
drag, startPoint x: 540, startPoint y: 345, endPoint x: 140, endPoint y: 135, distance: 451.8
click at [140, 134] on div "“Everyone knows designing is tough in SharePoint,” he says. “Doing anything out…" at bounding box center [607, 57] width 1214 height 1005
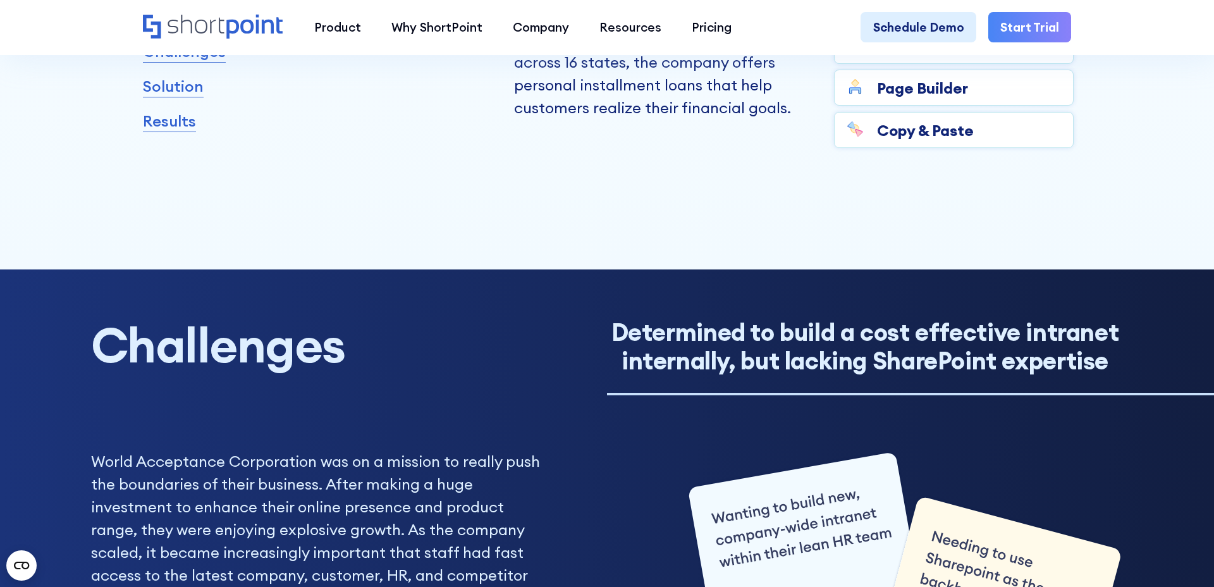
scroll to position [1021, 0]
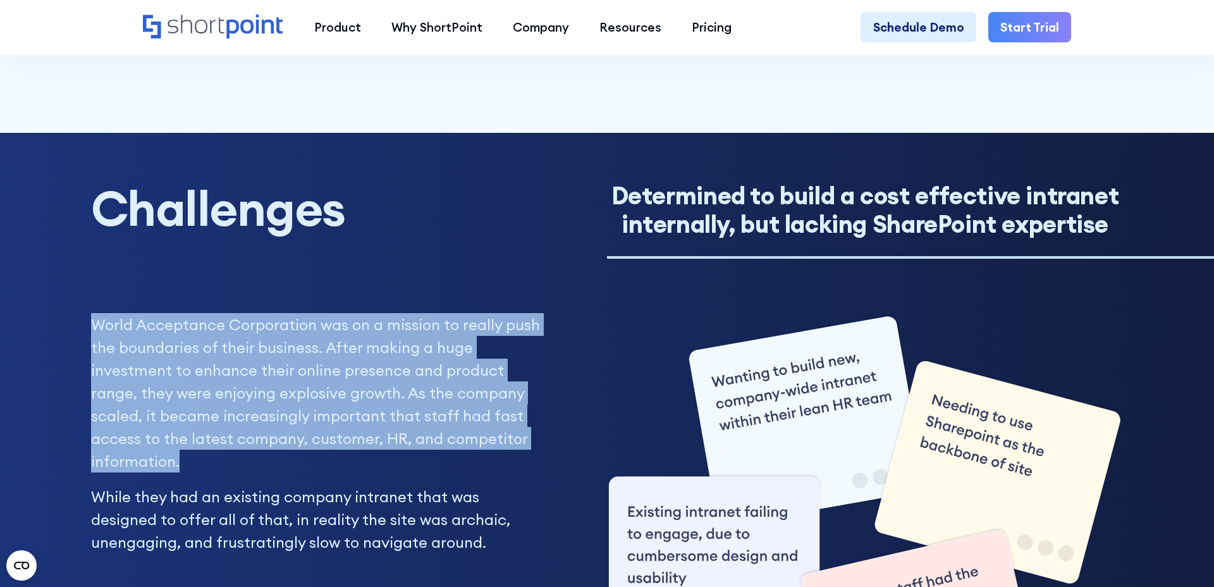
drag, startPoint x: 83, startPoint y: 320, endPoint x: 310, endPoint y: 463, distance: 267.6
click at [310, 463] on div "Challenges Determined to build a cost effective intranet internally, but lackin…" at bounding box center [607, 465] width 1214 height 664
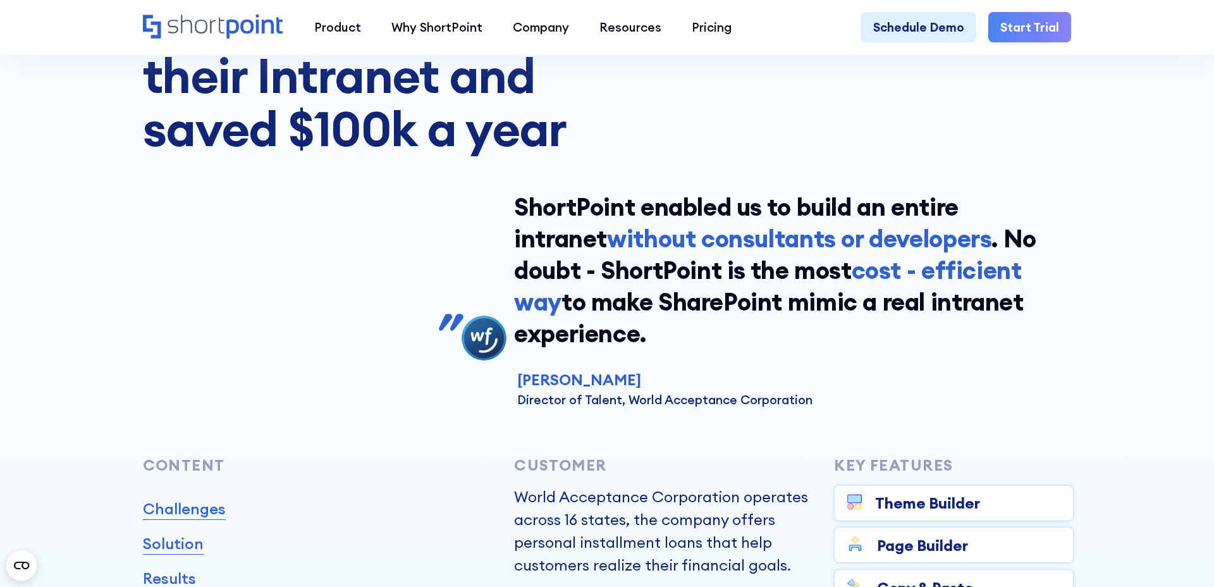
scroll to position [446, 0]
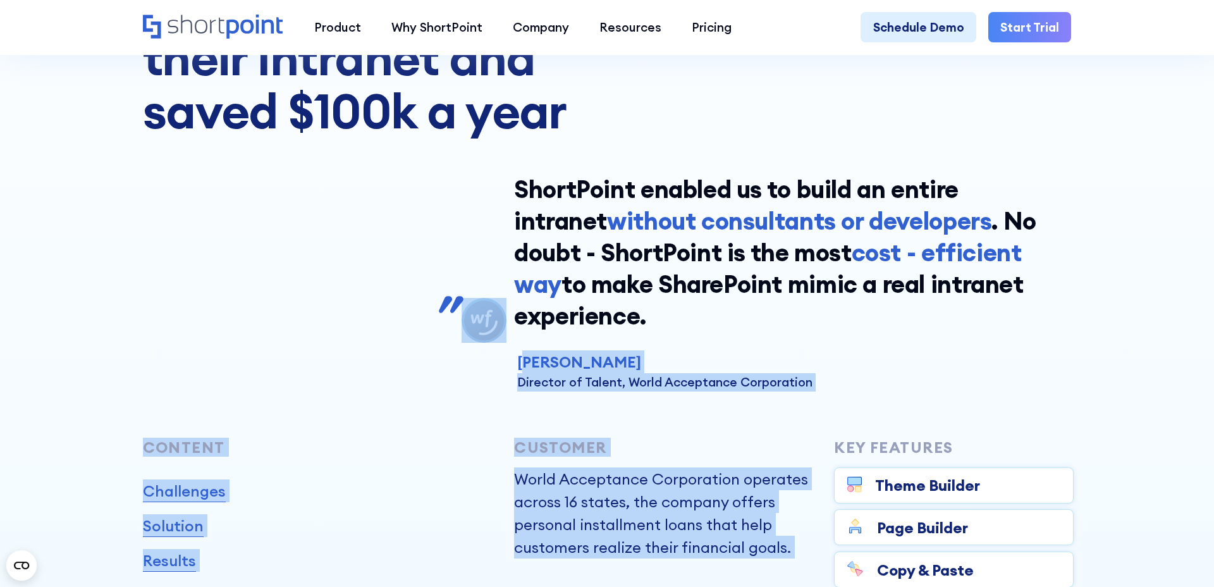
drag, startPoint x: 523, startPoint y: 356, endPoint x: 887, endPoint y: 391, distance: 365.7
click at [887, 391] on div "World Finance CASE STUDY How World Acceptance Corporation rebuilt their Intrane…" at bounding box center [607, 207] width 928 height 760
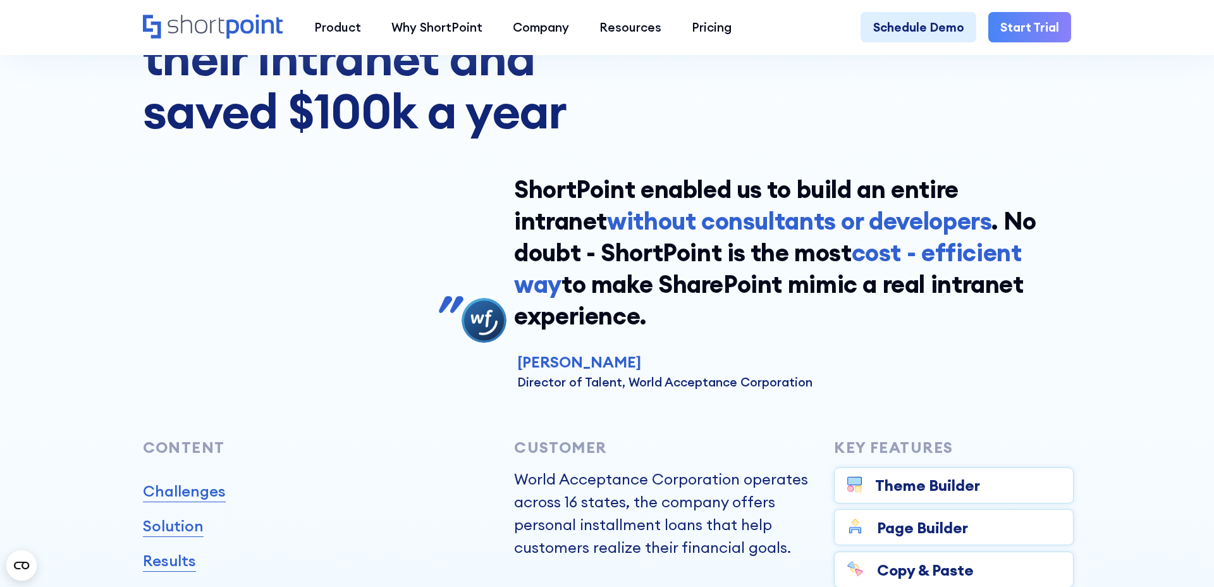
click at [821, 391] on div "World Finance CASE STUDY How World Acceptance Corporation rebuilt their Intrane…" at bounding box center [607, 207] width 928 height 760
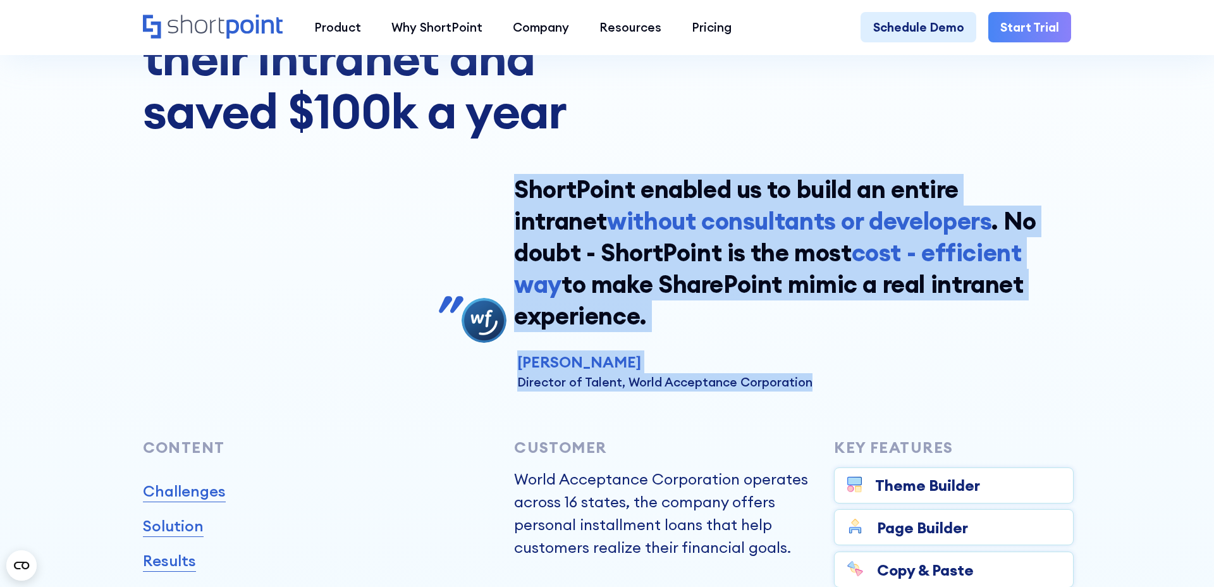
drag, startPoint x: 820, startPoint y: 387, endPoint x: 508, endPoint y: 372, distance: 312.6
click at [507, 372] on div "ShortPoint enabled us to build an entire intranet without consultants or develo…" at bounding box center [607, 282] width 928 height 217
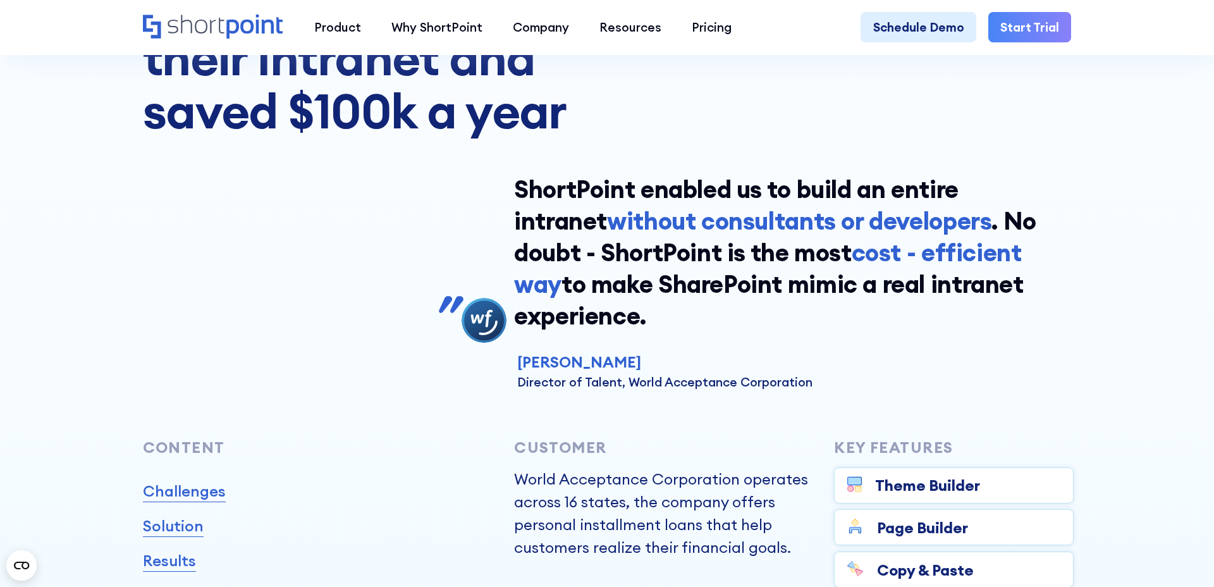
click at [523, 369] on p "Jonathan Jones" at bounding box center [664, 361] width 295 height 23
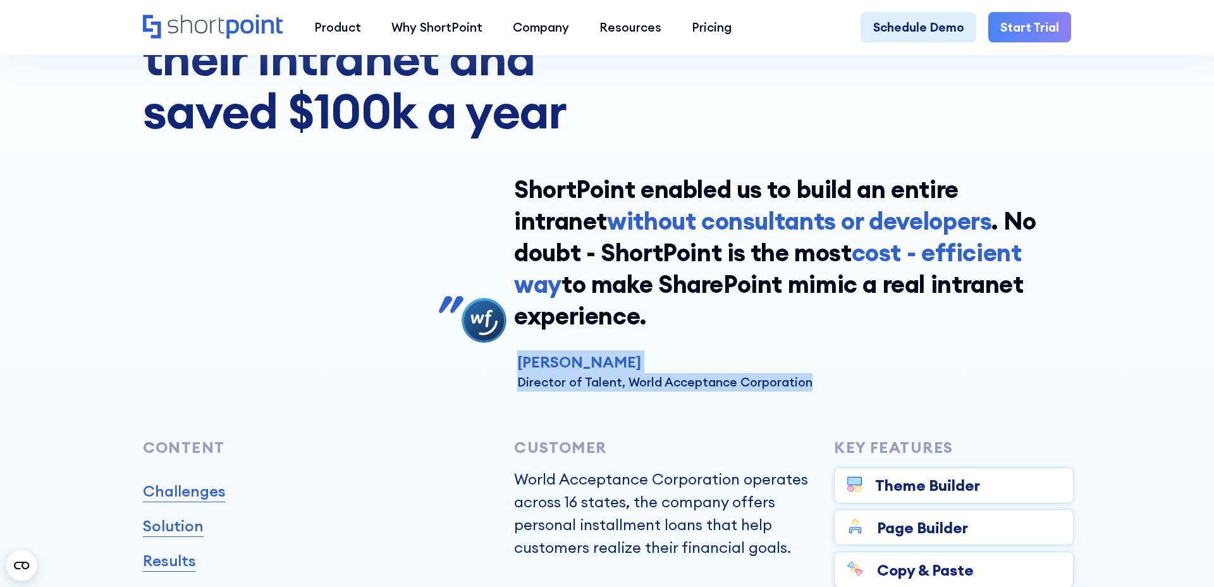
drag, startPoint x: 519, startPoint y: 364, endPoint x: 834, endPoint y: 388, distance: 315.7
click at [834, 388] on div "Jonathan Jones Director of Talent, World Acceptance Corporation" at bounding box center [792, 370] width 557 height 41
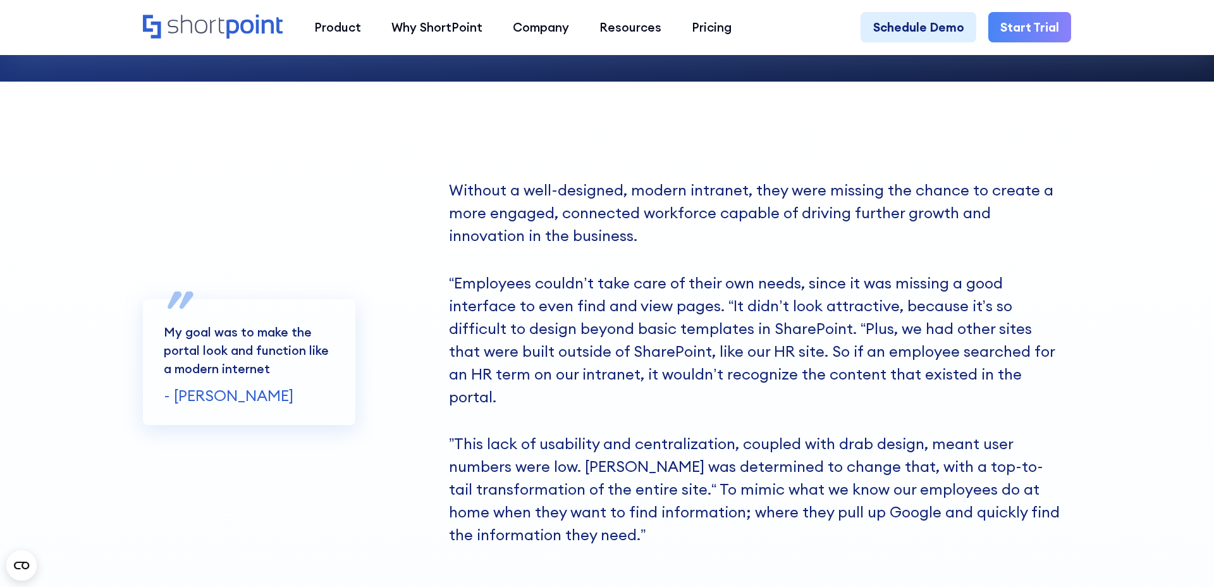
scroll to position [1760, 0]
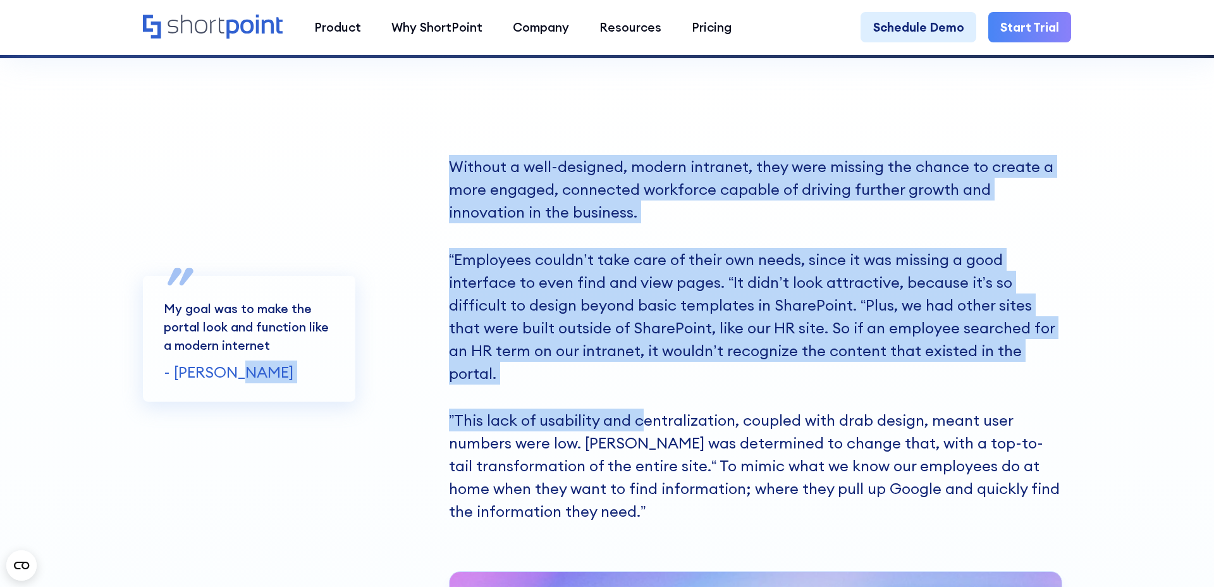
drag, startPoint x: 446, startPoint y: 391, endPoint x: 638, endPoint y: 388, distance: 192.8
click at [638, 388] on div "My goal was to make the portal look and function like a modern internet - Jonat…" at bounding box center [607, 338] width 928 height 367
click at [638, 408] on p "”This lack of usability and centralization, coupled with drab design, meant use…" at bounding box center [755, 465] width 612 height 114
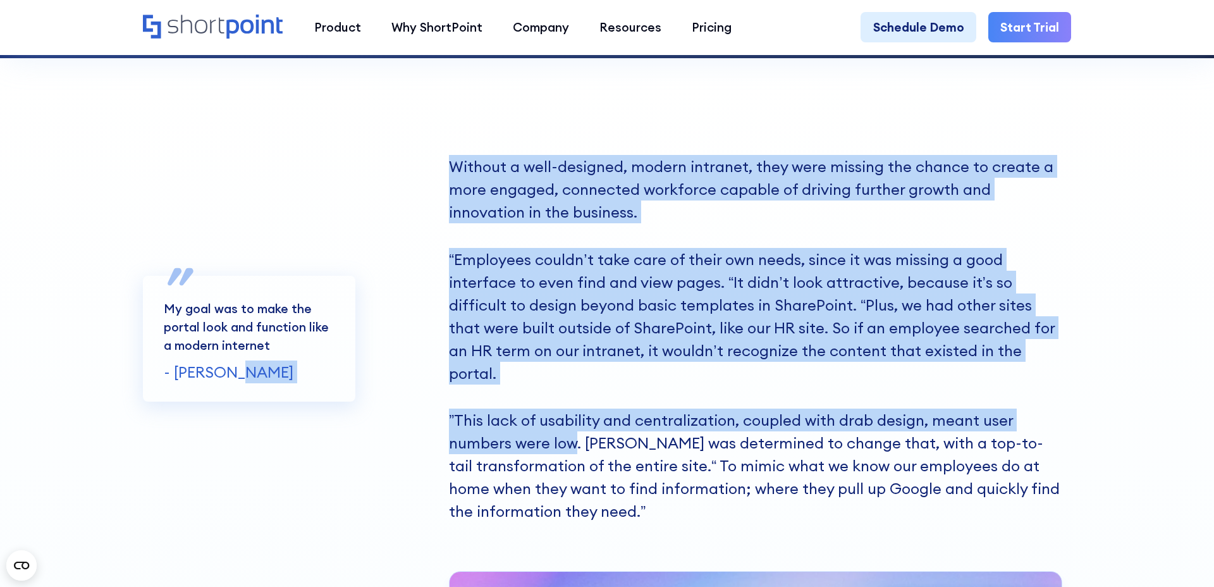
drag, startPoint x: 441, startPoint y: 396, endPoint x: 577, endPoint y: 418, distance: 138.3
click at [577, 418] on div "My goal was to make the portal look and function like a modern internet - Jonat…" at bounding box center [607, 338] width 928 height 367
click at [577, 418] on p "”This lack of usability and centralization, coupled with drab design, meant use…" at bounding box center [755, 465] width 612 height 114
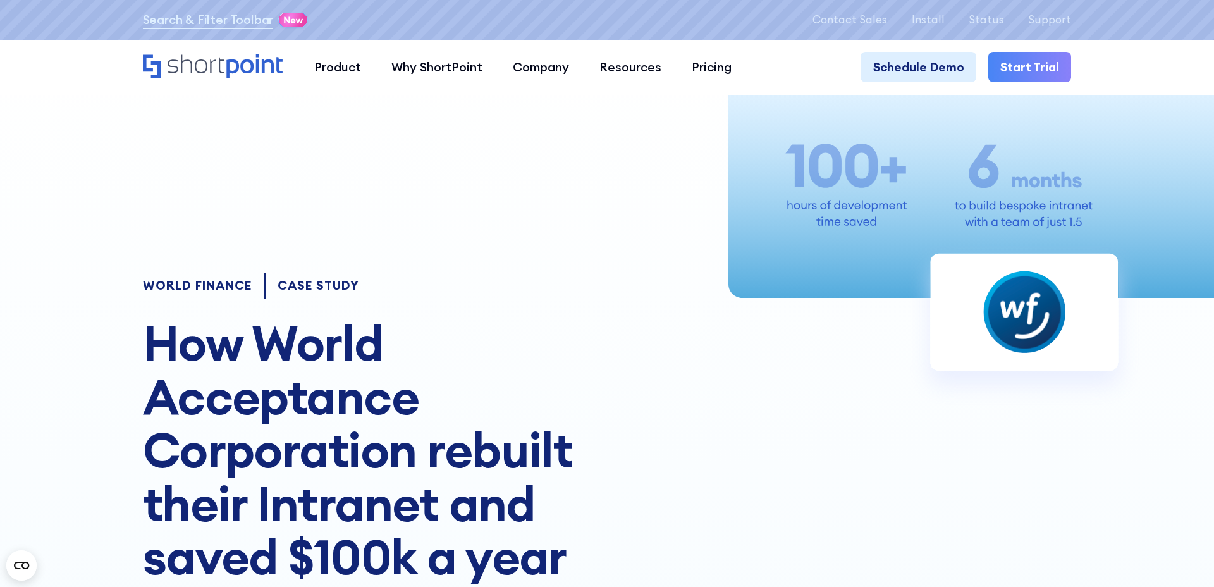
scroll to position [173, 0]
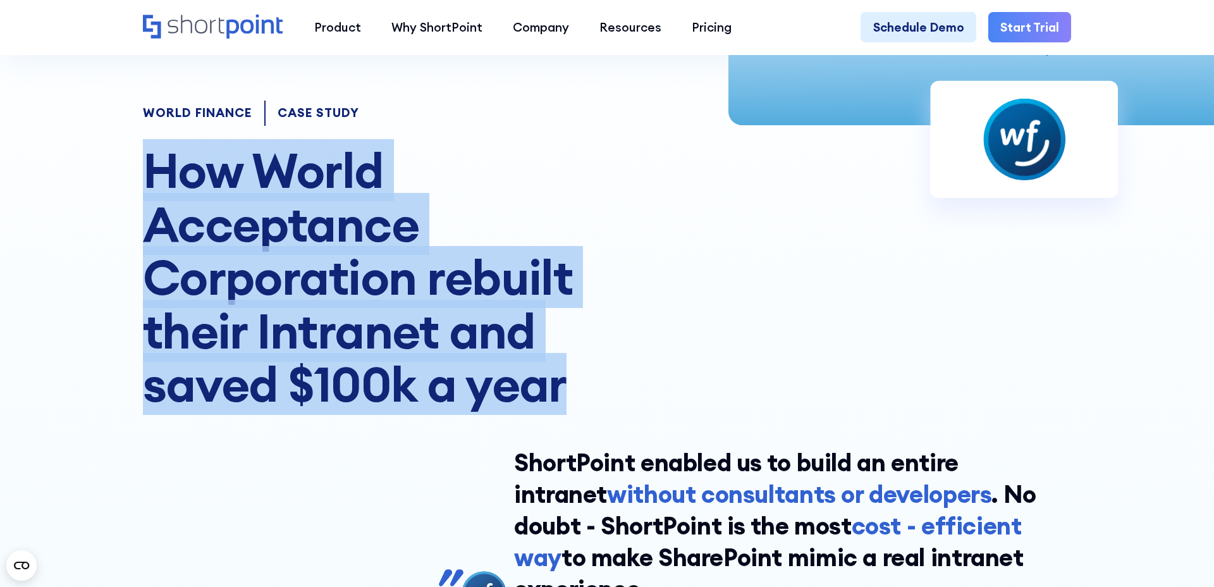
drag, startPoint x: 147, startPoint y: 185, endPoint x: 579, endPoint y: 388, distance: 477.6
click at [579, 388] on h1 "How World Acceptance Corporation rebuilt their Intranet and saved $100k a year" at bounding box center [385, 276] width 485 height 267
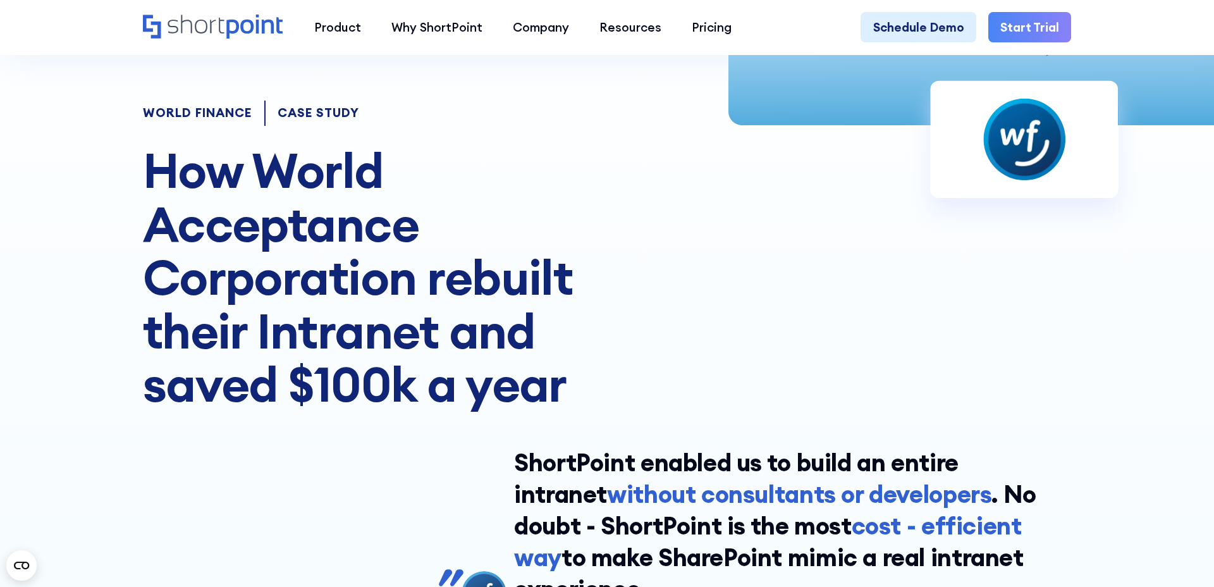
click at [596, 237] on h1 "How World Acceptance Corporation rebuilt their Intranet and saved $100k a year" at bounding box center [385, 276] width 485 height 267
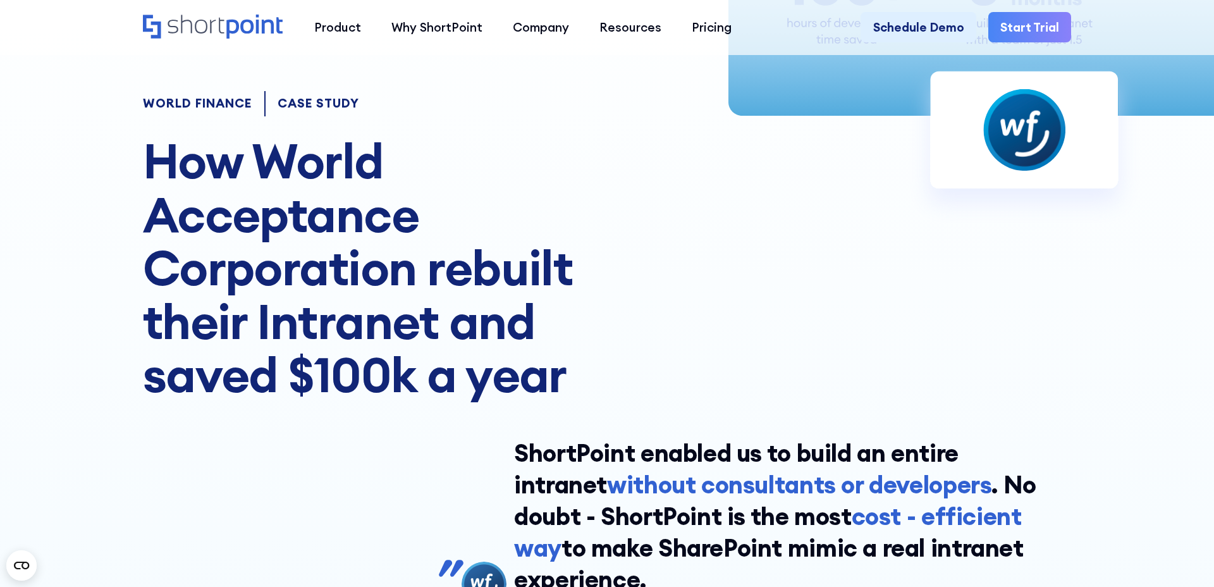
scroll to position [0, 0]
